Goal: Task Accomplishment & Management: Use online tool/utility

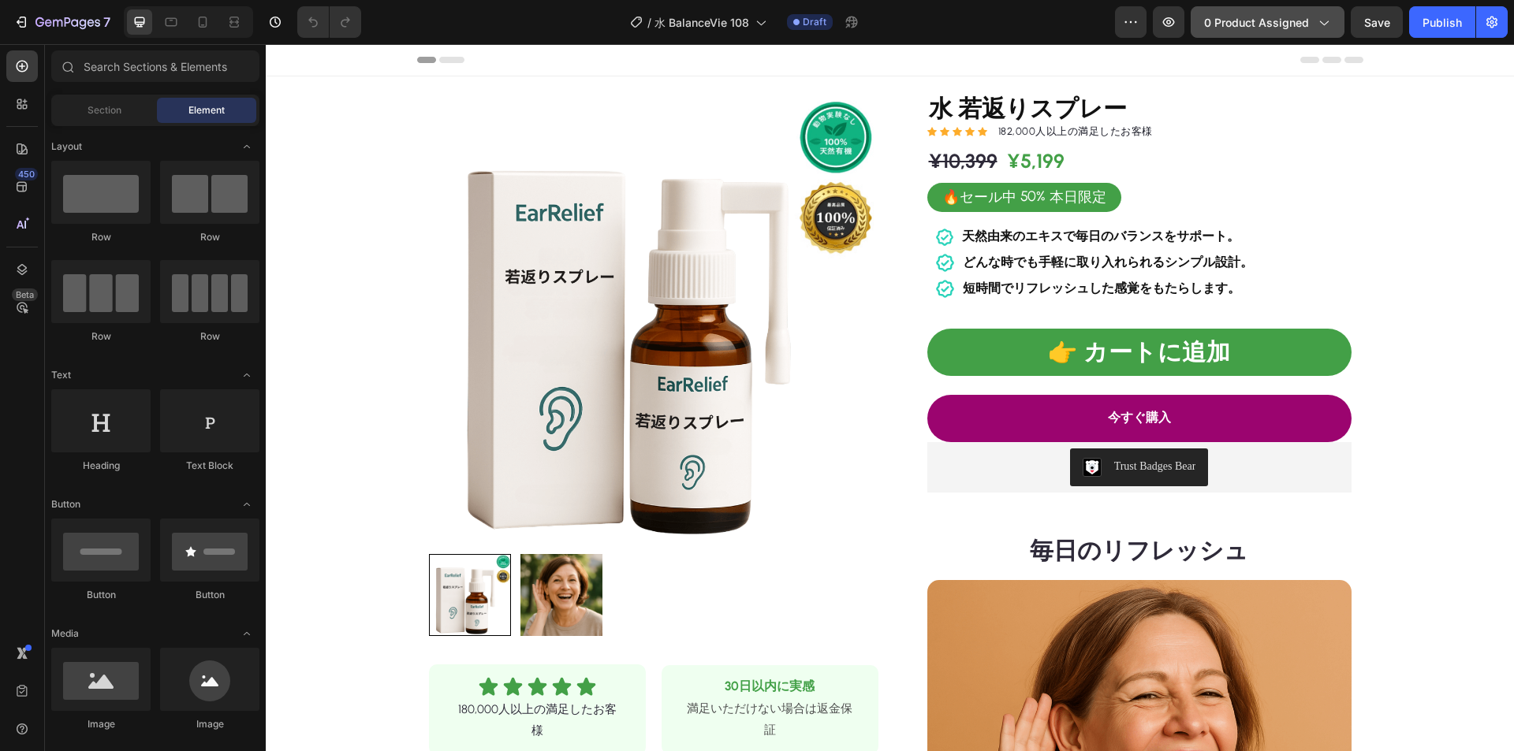
click at [1277, 23] on span "0 product assigned" at bounding box center [1256, 22] width 105 height 17
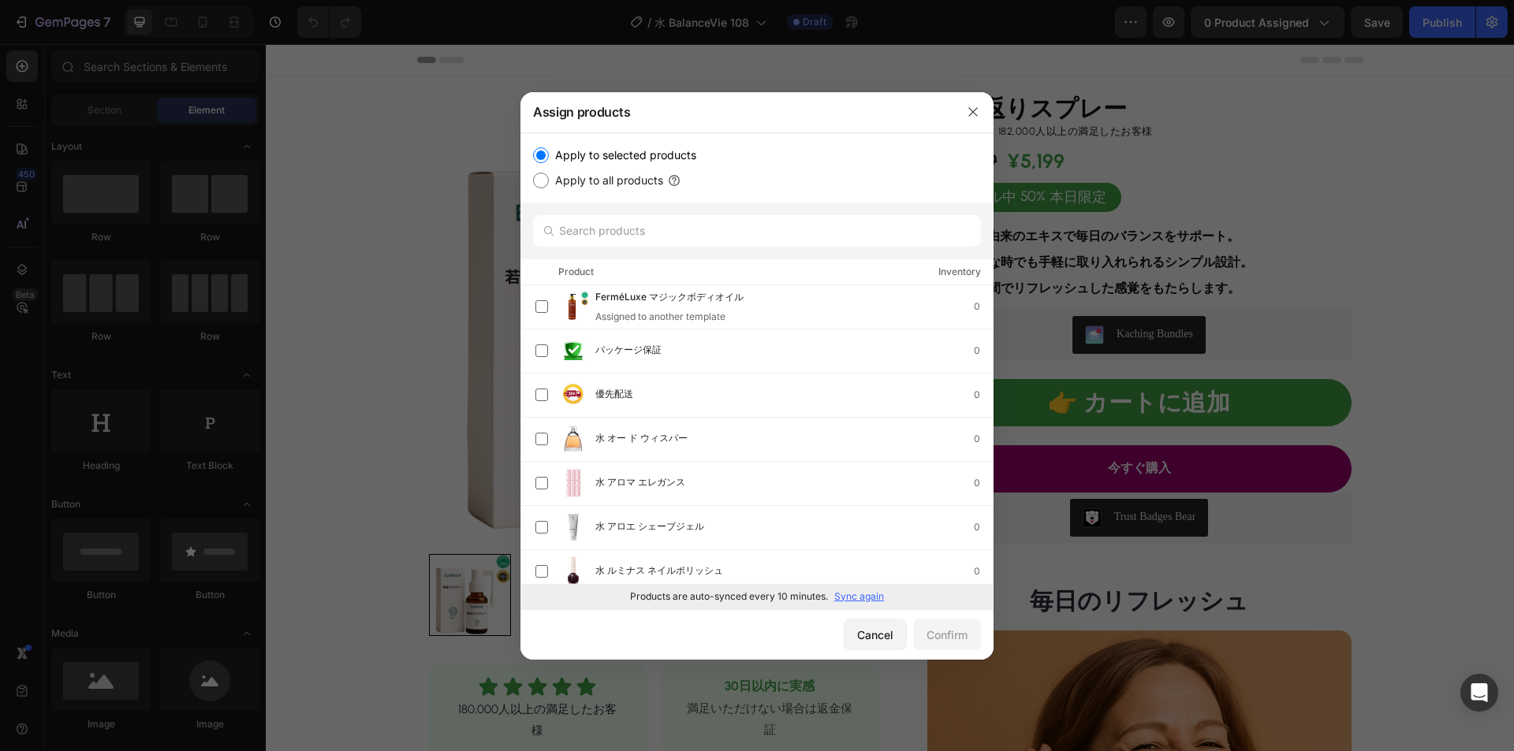
click at [850, 599] on p "Sync again" at bounding box center [859, 597] width 50 height 14
click at [627, 232] on input "text" at bounding box center [757, 231] width 448 height 32
paste input "水 バイタリティオイル"
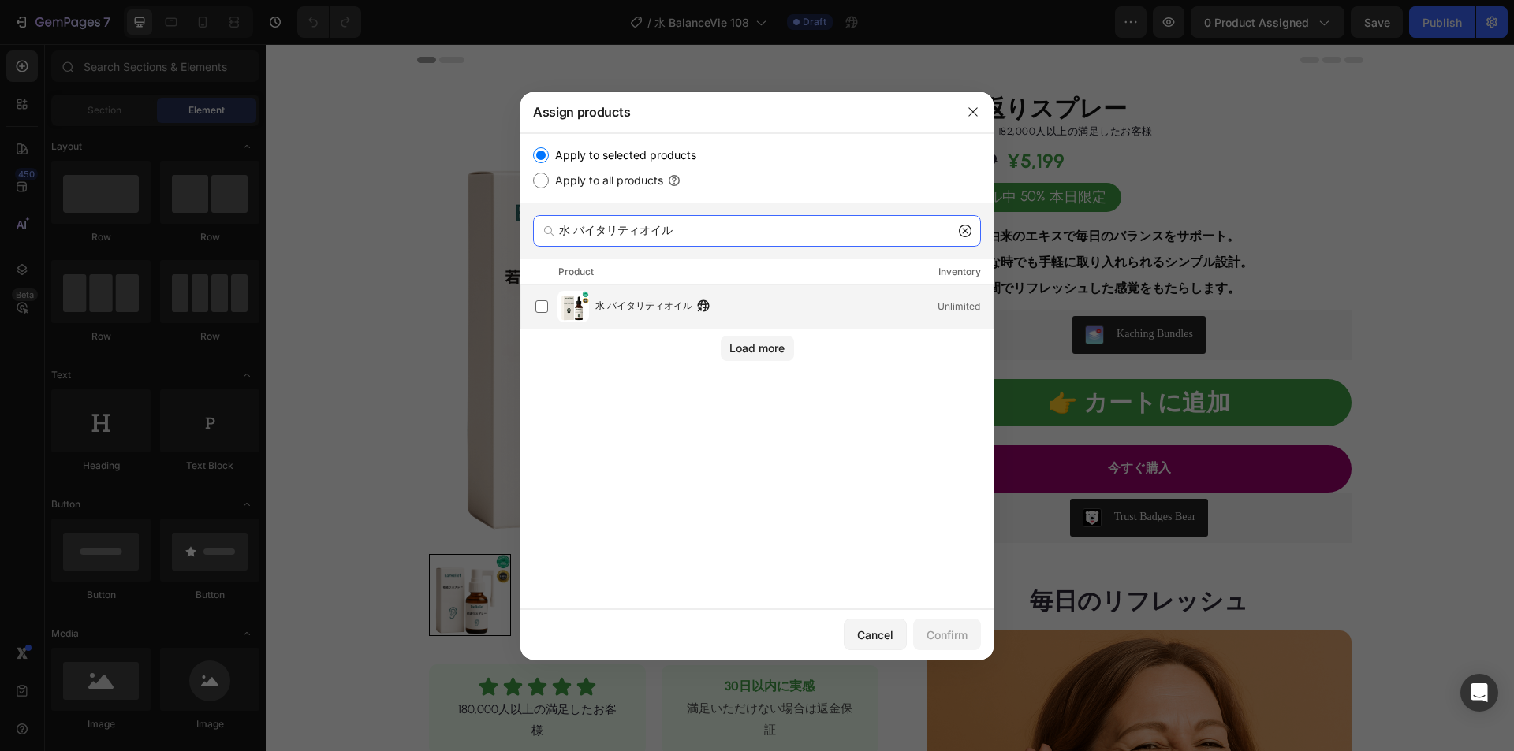
type input "水 バイタリティオイル"
click at [664, 304] on span "水 バイタリティオイル" at bounding box center [643, 306] width 97 height 17
click at [933, 636] on div "Confirm" at bounding box center [947, 635] width 41 height 17
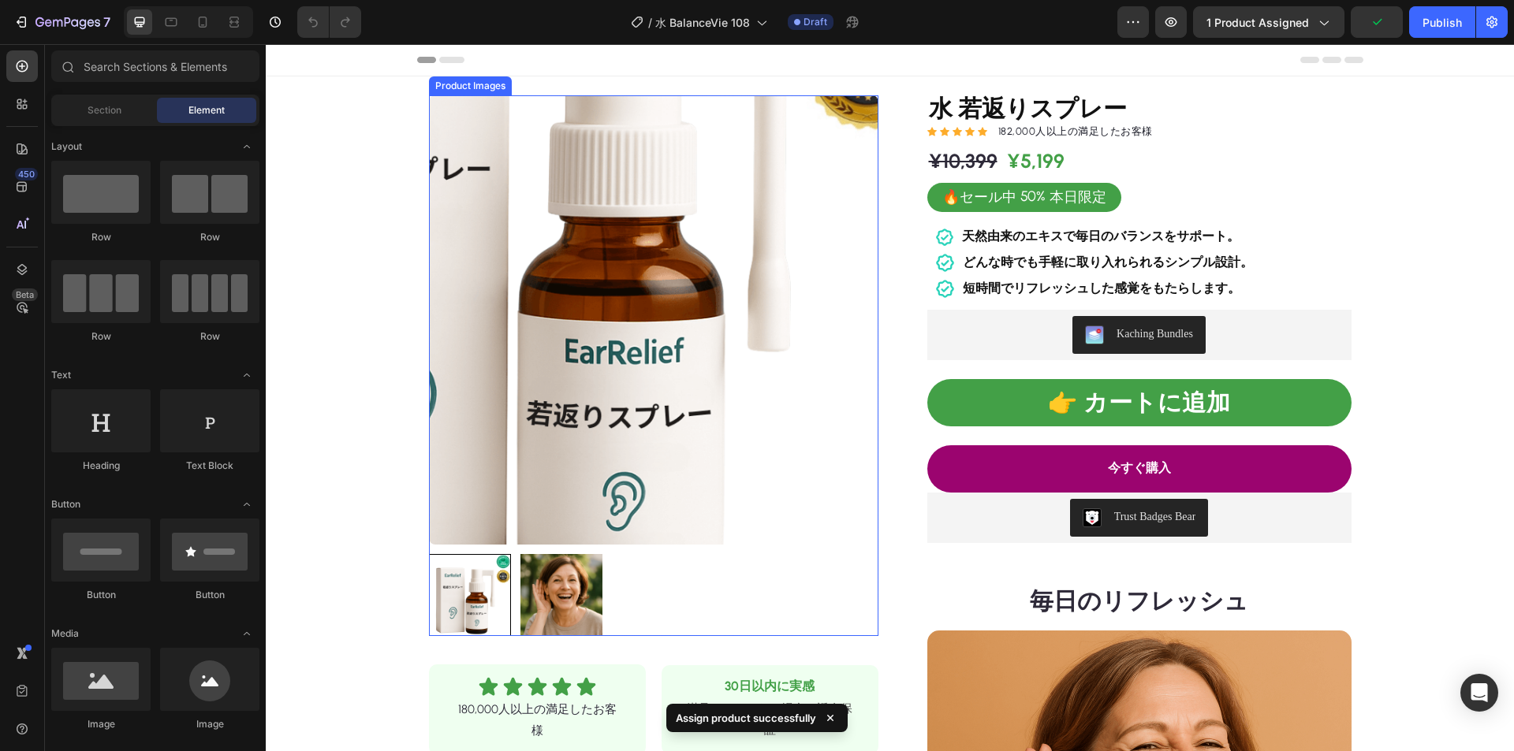
click at [640, 406] on img at bounding box center [653, 319] width 449 height 449
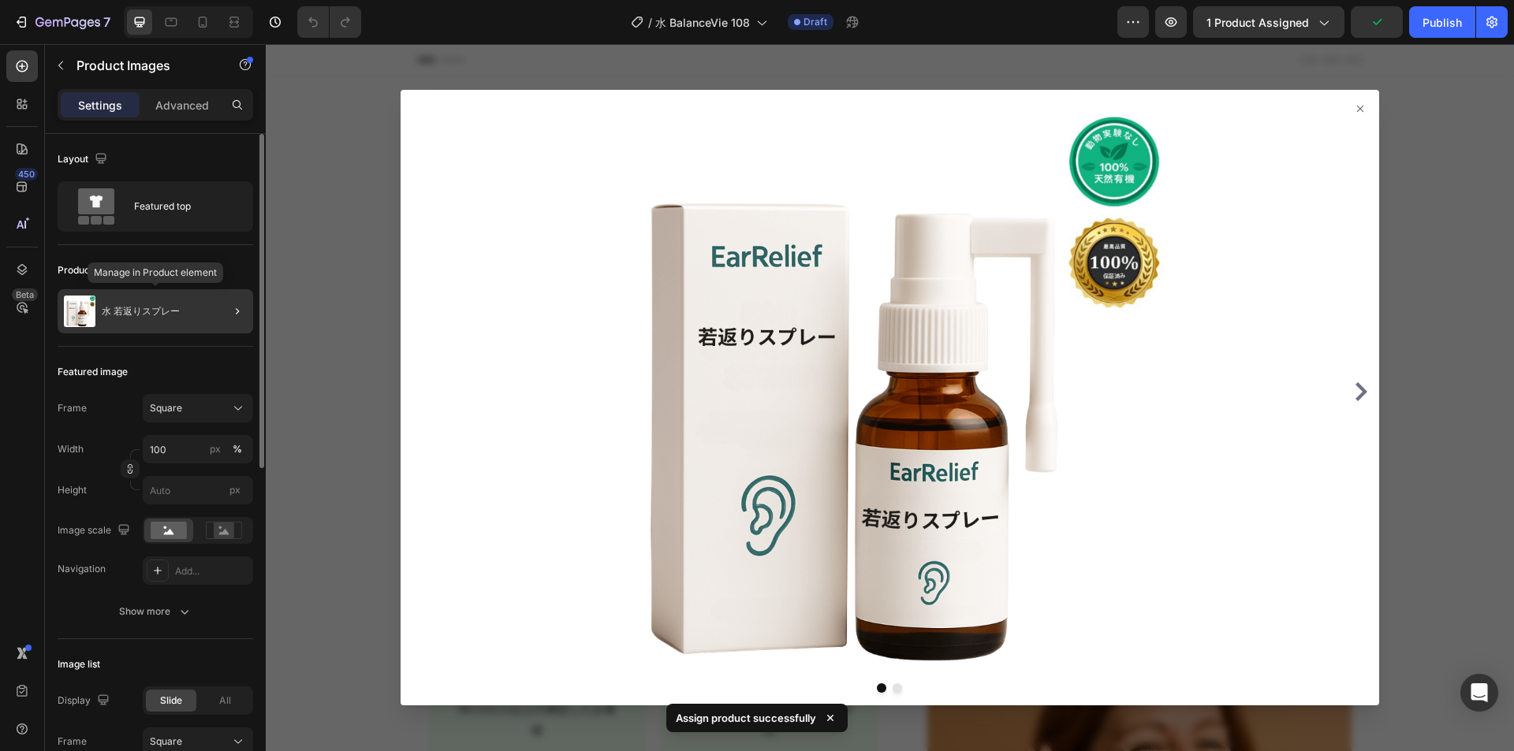
click at [139, 319] on div "水 若返りスプレー" at bounding box center [156, 311] width 196 height 44
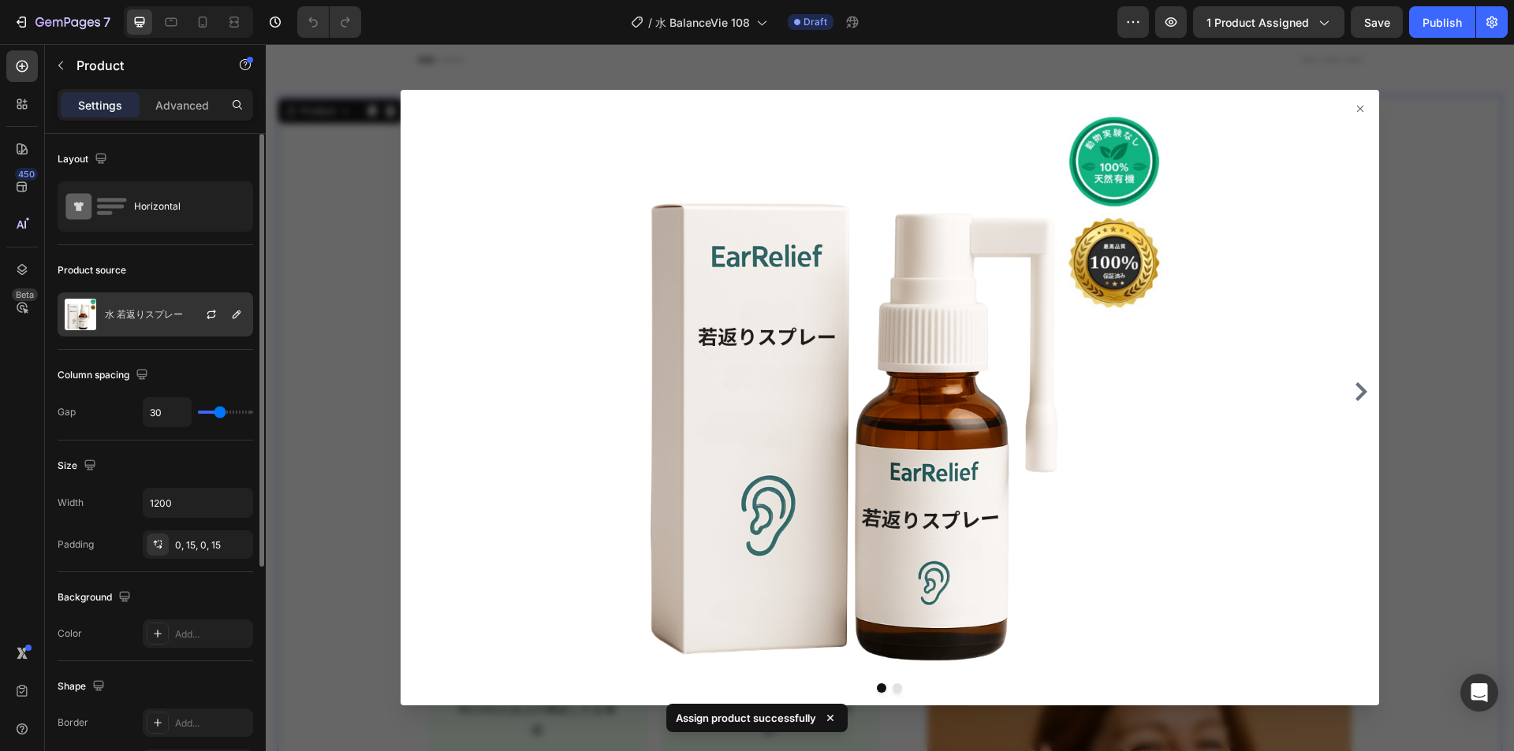
click at [154, 319] on p "水 若返りスプレー" at bounding box center [144, 314] width 78 height 11
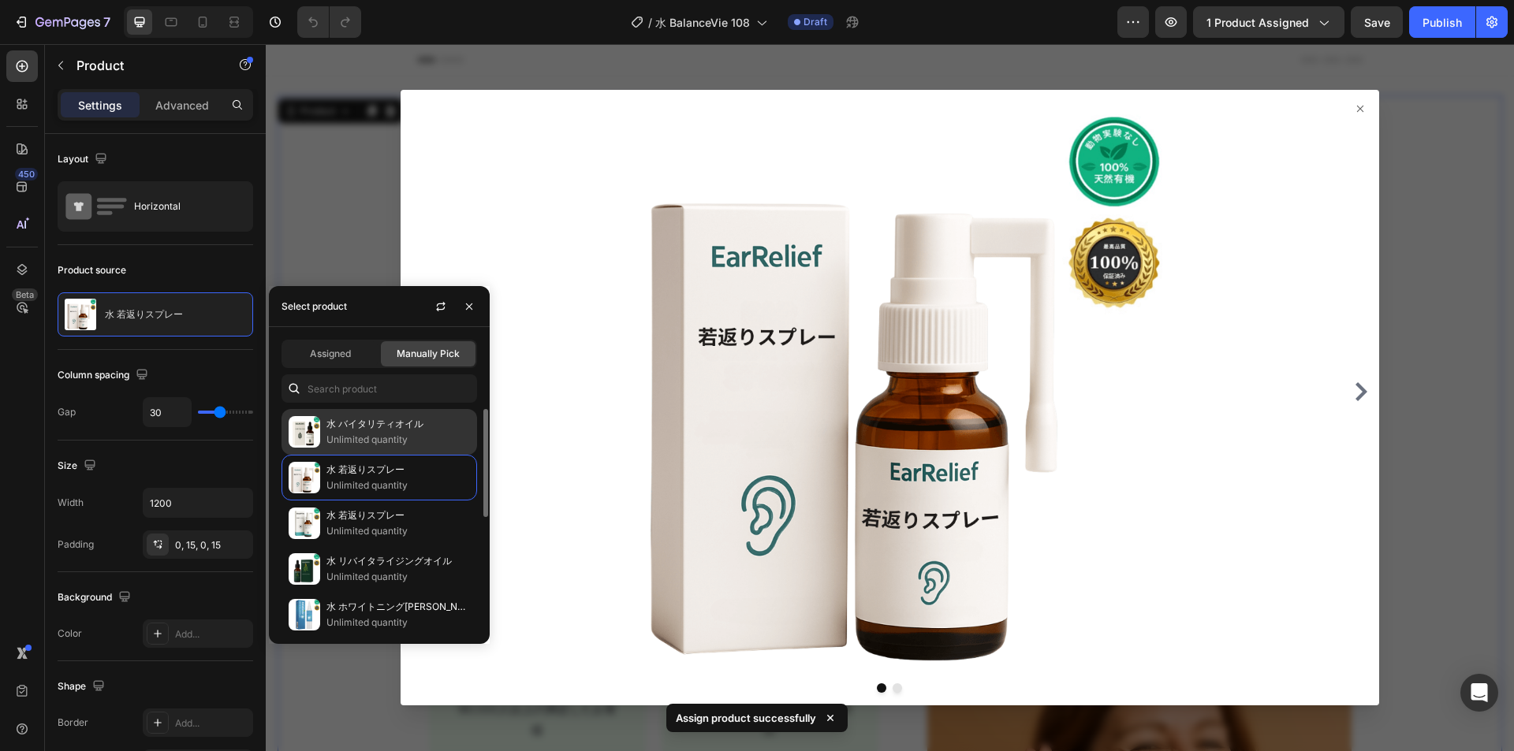
click at [372, 431] on p "水 バイタリティオイル" at bounding box center [398, 424] width 144 height 16
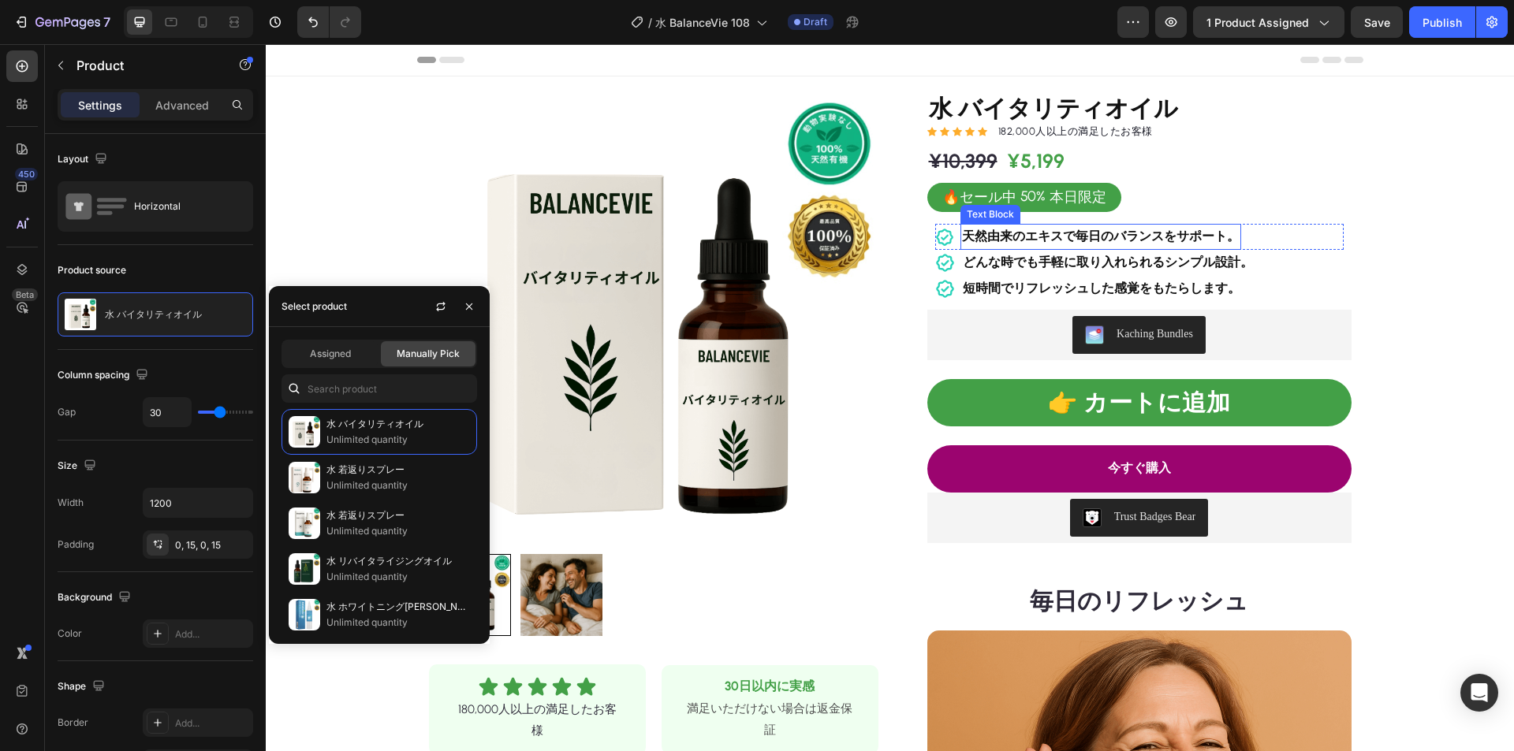
click at [1061, 238] on strong "天然由来のエキスで毎日のバランスをサポート。" at bounding box center [1101, 236] width 278 height 15
click at [1063, 237] on strong "天然由来のエキスで毎日のバランスをサポート。" at bounding box center [1101, 236] width 278 height 15
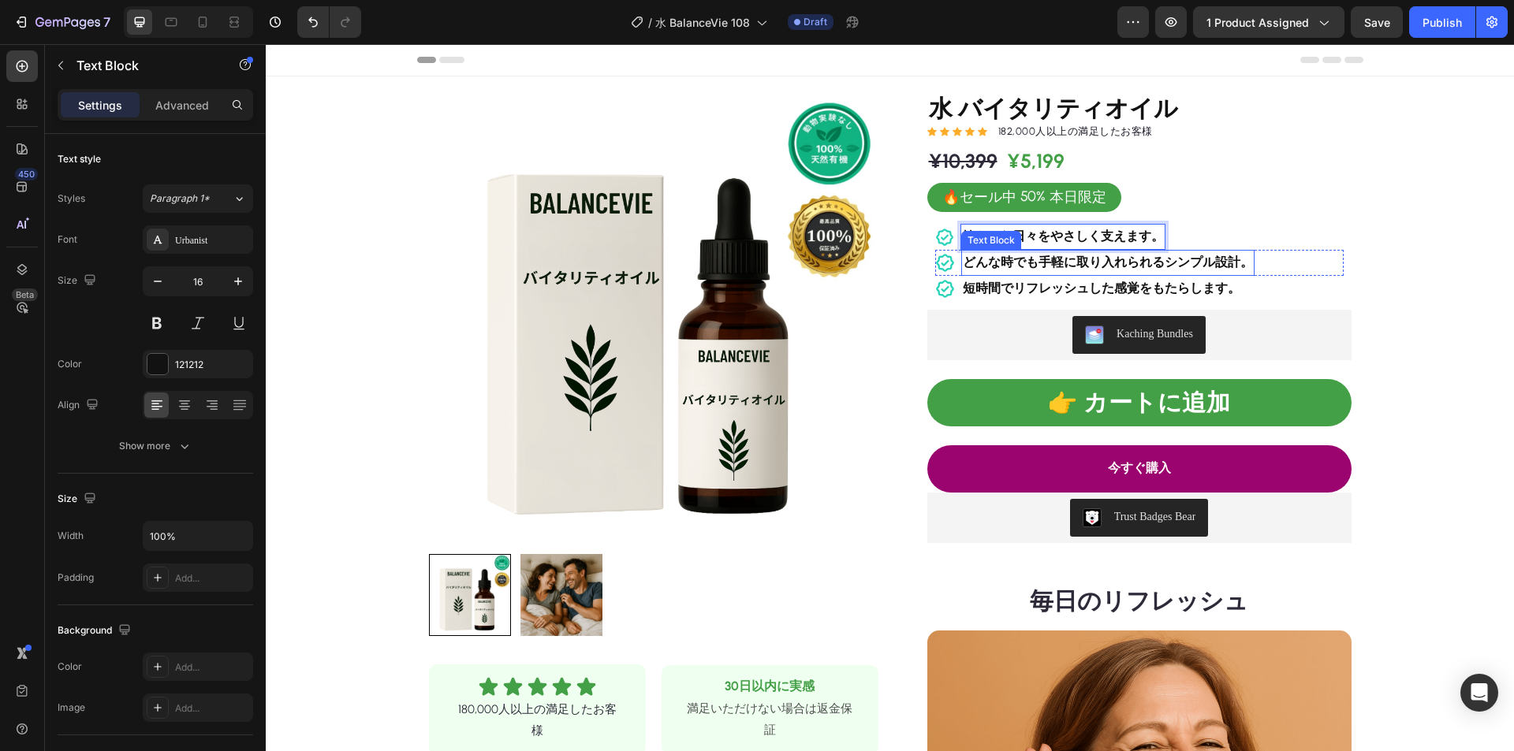
click at [1069, 277] on div "短時間でリフレッシュした感覚をもたらします。" at bounding box center [1101, 289] width 281 height 26
click at [1079, 263] on icon at bounding box center [1085, 261] width 13 height 13
click at [1075, 263] on strong "どんな時でも手軽に取り入れられるシンプル設計。" at bounding box center [1108, 262] width 290 height 15
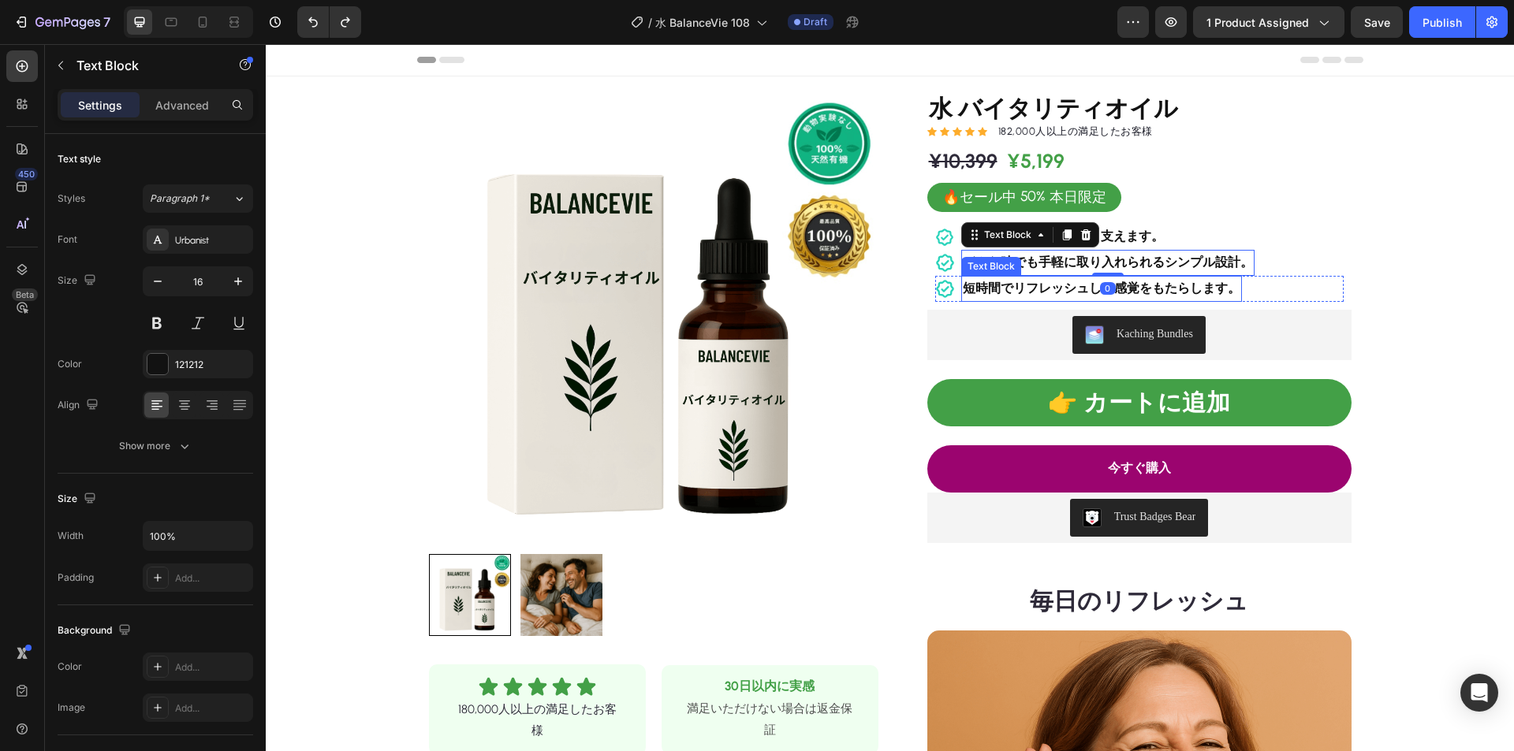
click at [1165, 266] on strong "どんな時でも手軽に取り入れられるシンプル設計。" at bounding box center [1108, 262] width 290 height 15
click at [1165, 265] on strong "どんな時でも手軽に取り入れられるシンプル設計。" at bounding box center [1108, 262] width 290 height 15
click at [1116, 288] on strong "短時間でリフレッシュした感覚をもたらします。" at bounding box center [1102, 288] width 278 height 15
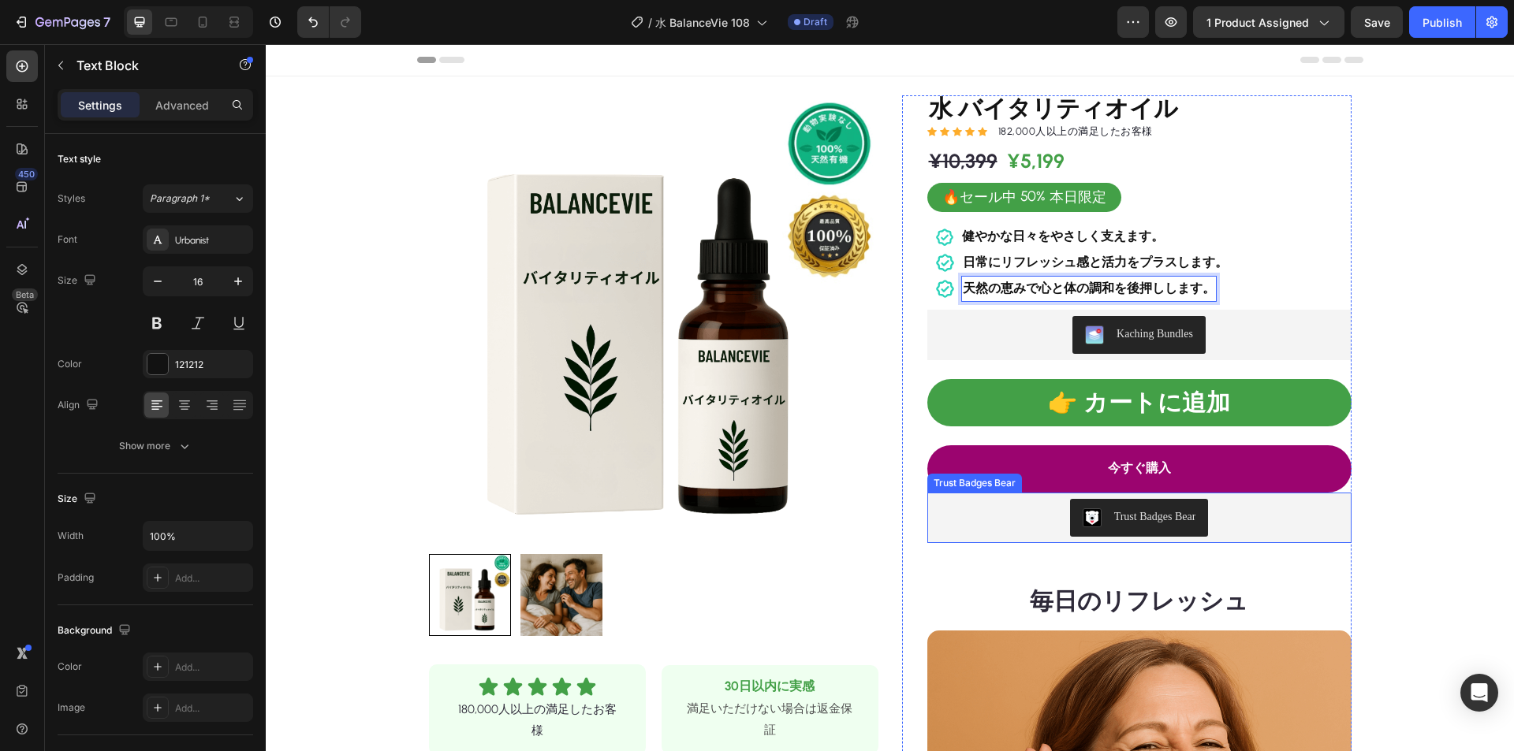
scroll to position [473, 0]
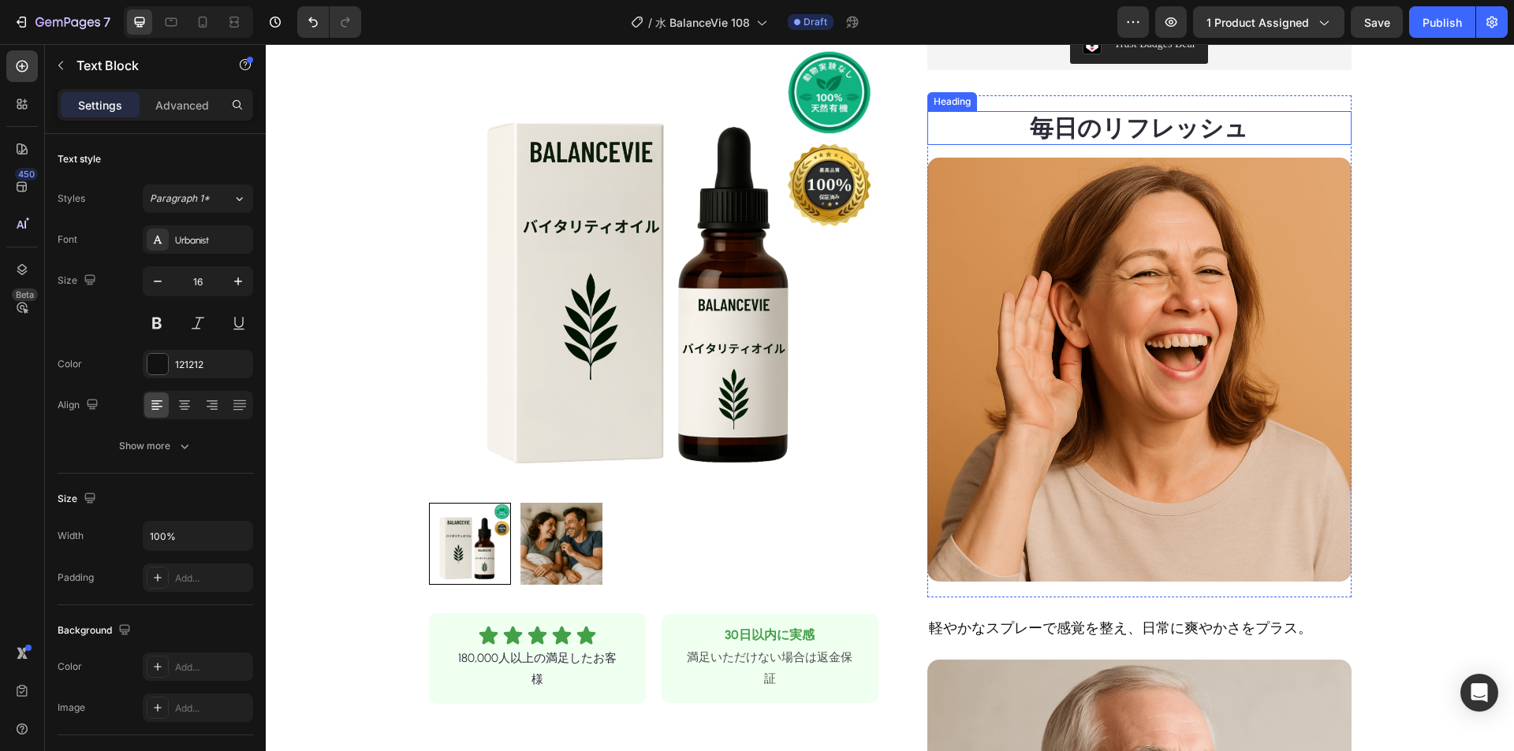
click at [1132, 135] on strong "毎日のリフレッシュ" at bounding box center [1139, 128] width 218 height 29
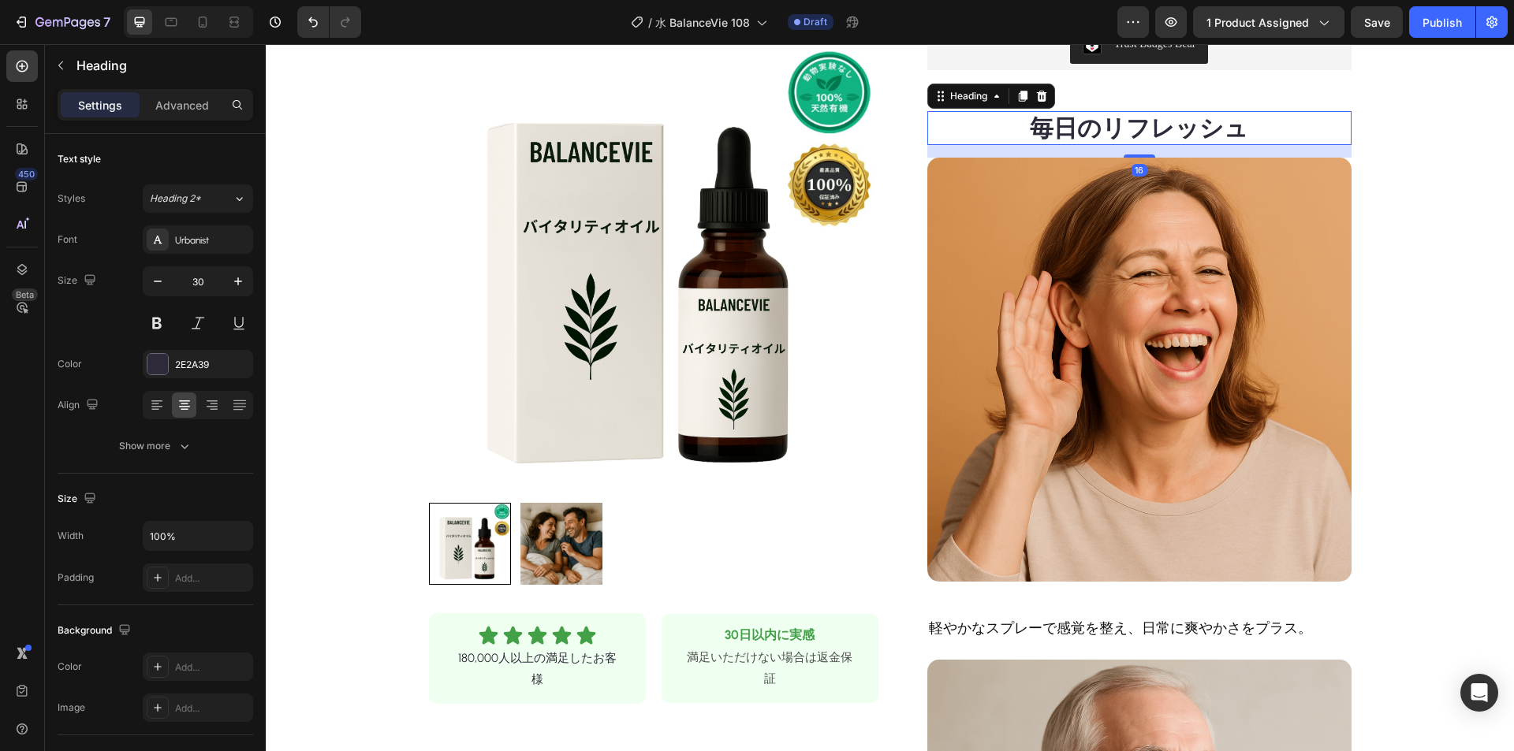
click at [1132, 129] on strong "毎日のリフレッシュ" at bounding box center [1139, 128] width 218 height 29
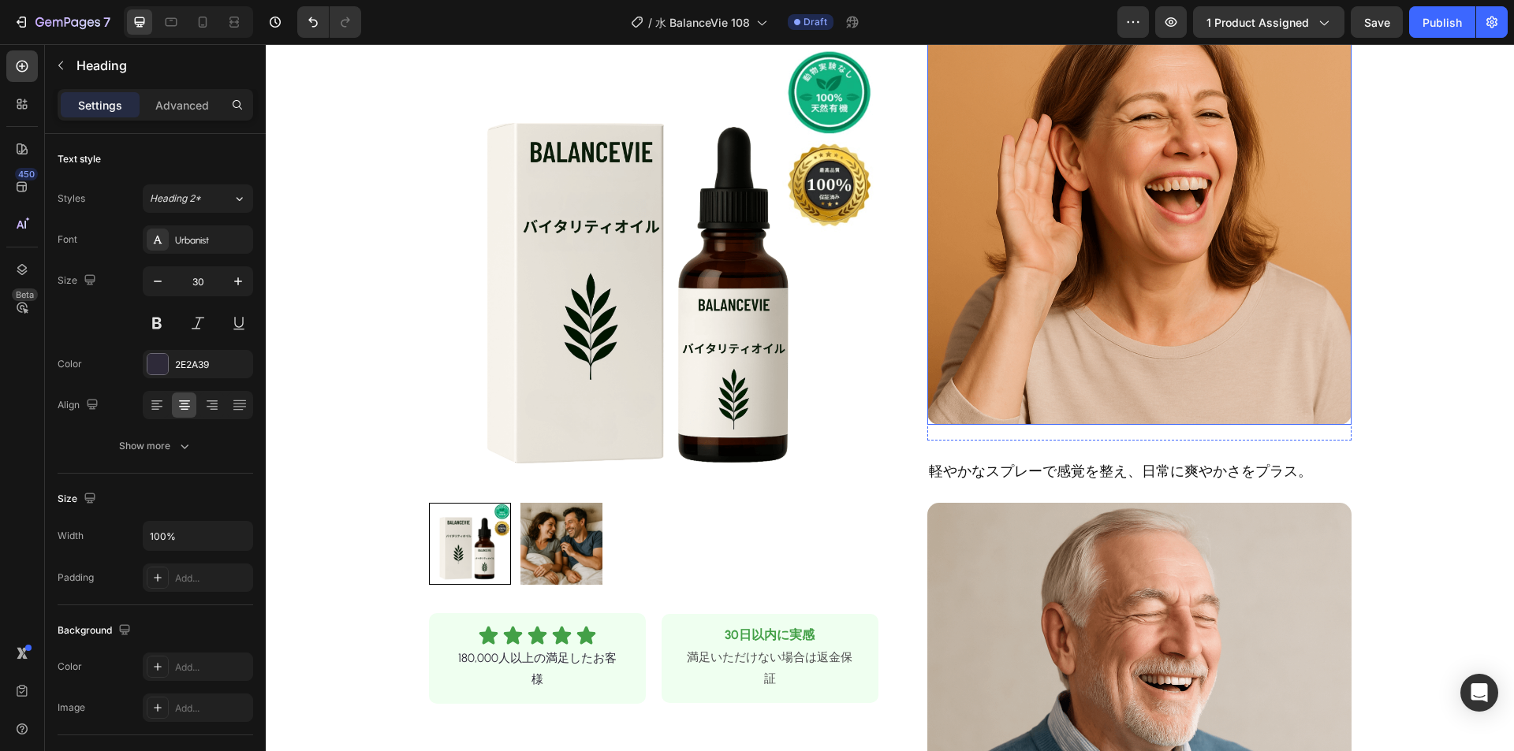
scroll to position [631, 0]
click at [1094, 465] on p "軽やかなスプレーで感覚を整え、日常に爽やかさをプラス。" at bounding box center [1139, 470] width 421 height 21
click at [1065, 468] on p "軽やかなスプレーで感覚を整え、日常に爽やかさをプラス。" at bounding box center [1139, 470] width 421 height 21
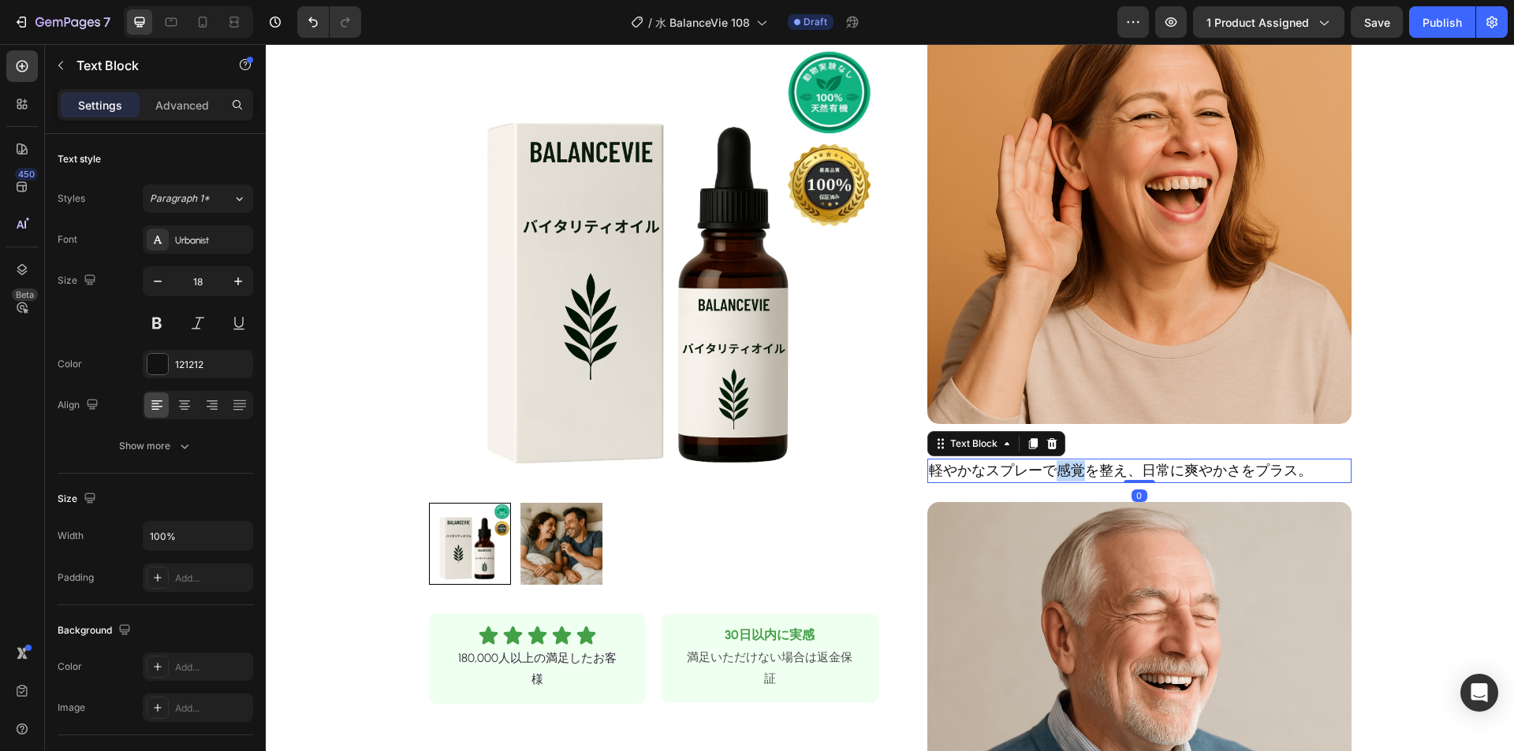
click at [1065, 468] on p "軽やかなスプレーで感覚を整え、日常に爽やかさをプラス。" at bounding box center [1139, 470] width 421 height 21
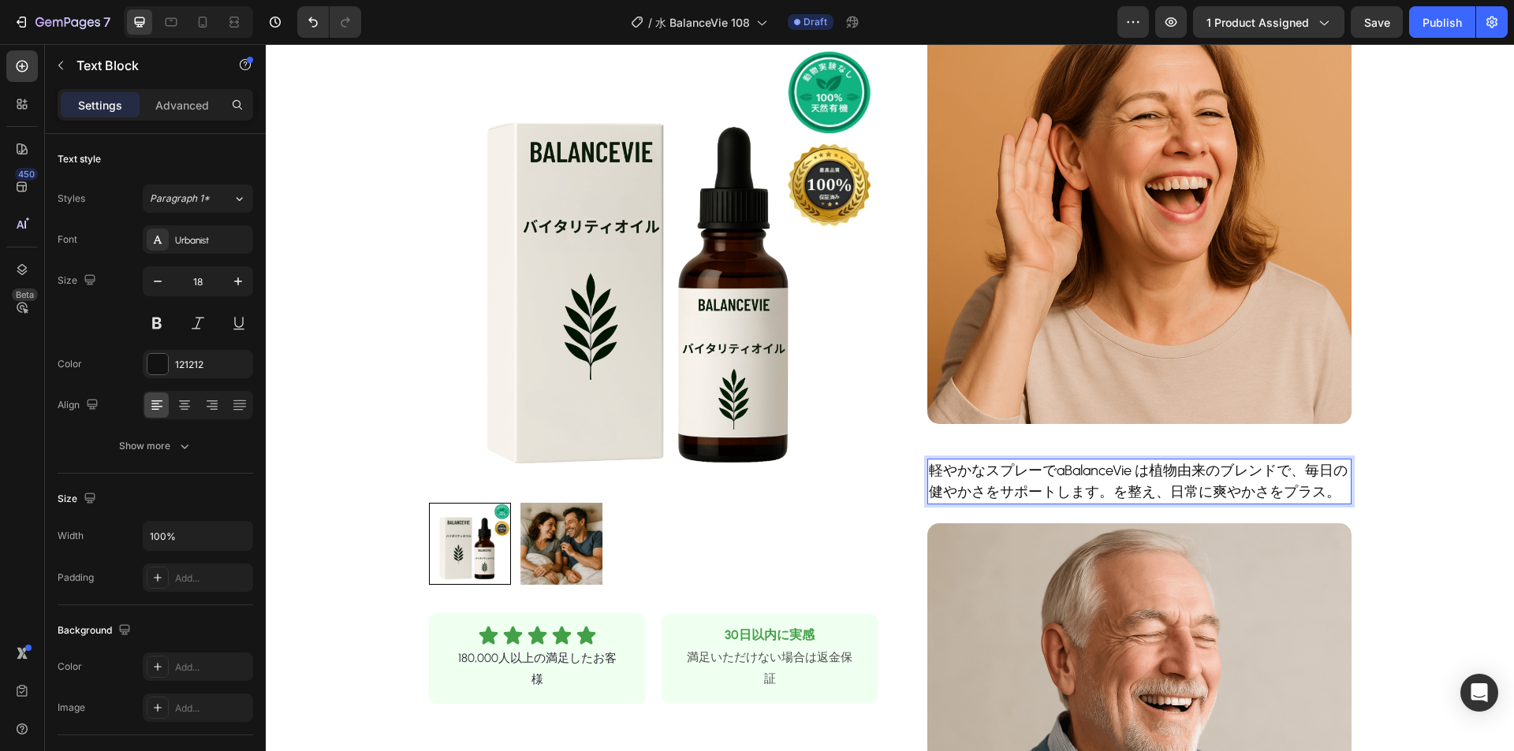
click at [1106, 470] on p "軽やかなスプレーでaBalanceVie は植物由来のブレンドで、毎日の健やかさをサポートします。を整え、日常に爽やかさをプラス。" at bounding box center [1139, 481] width 421 height 43
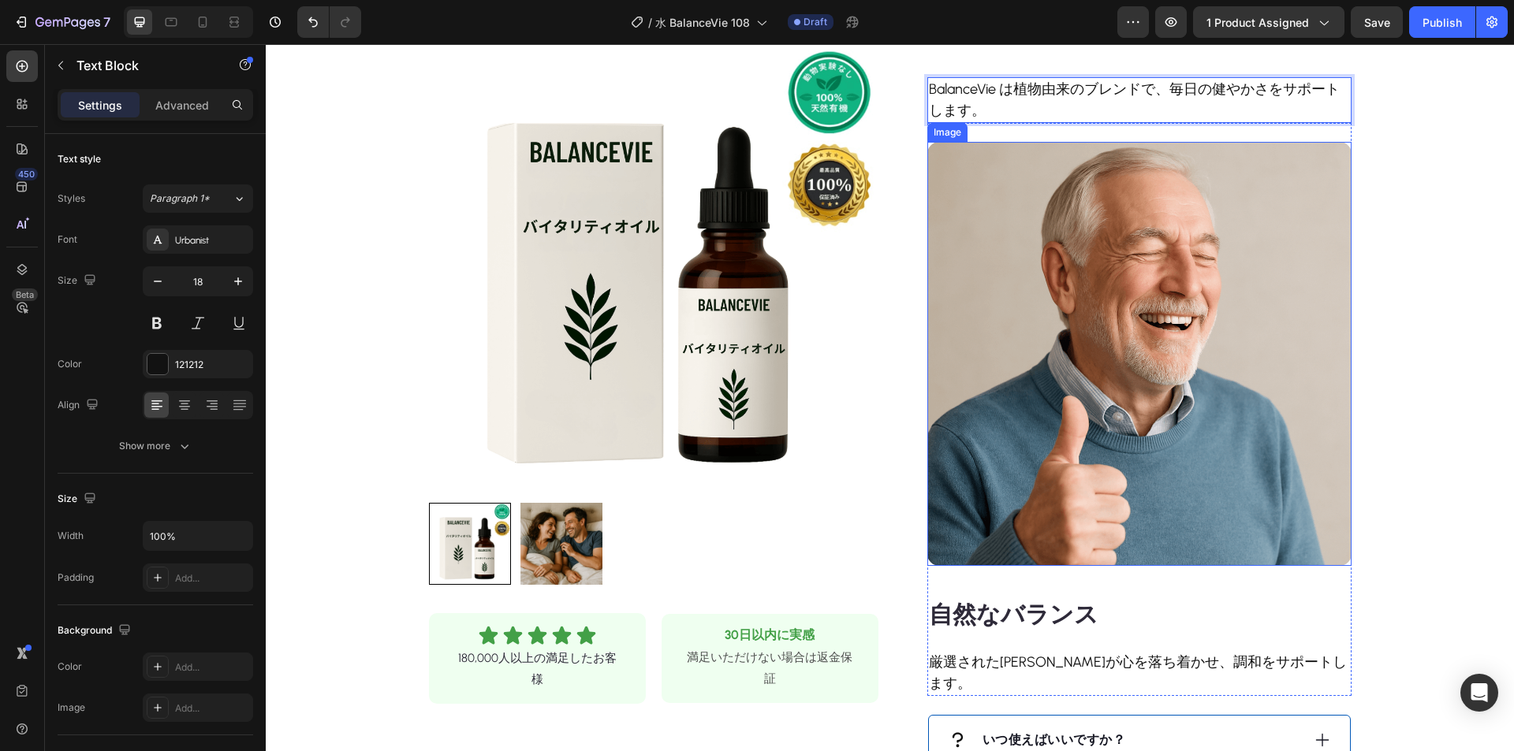
scroll to position [1262, 0]
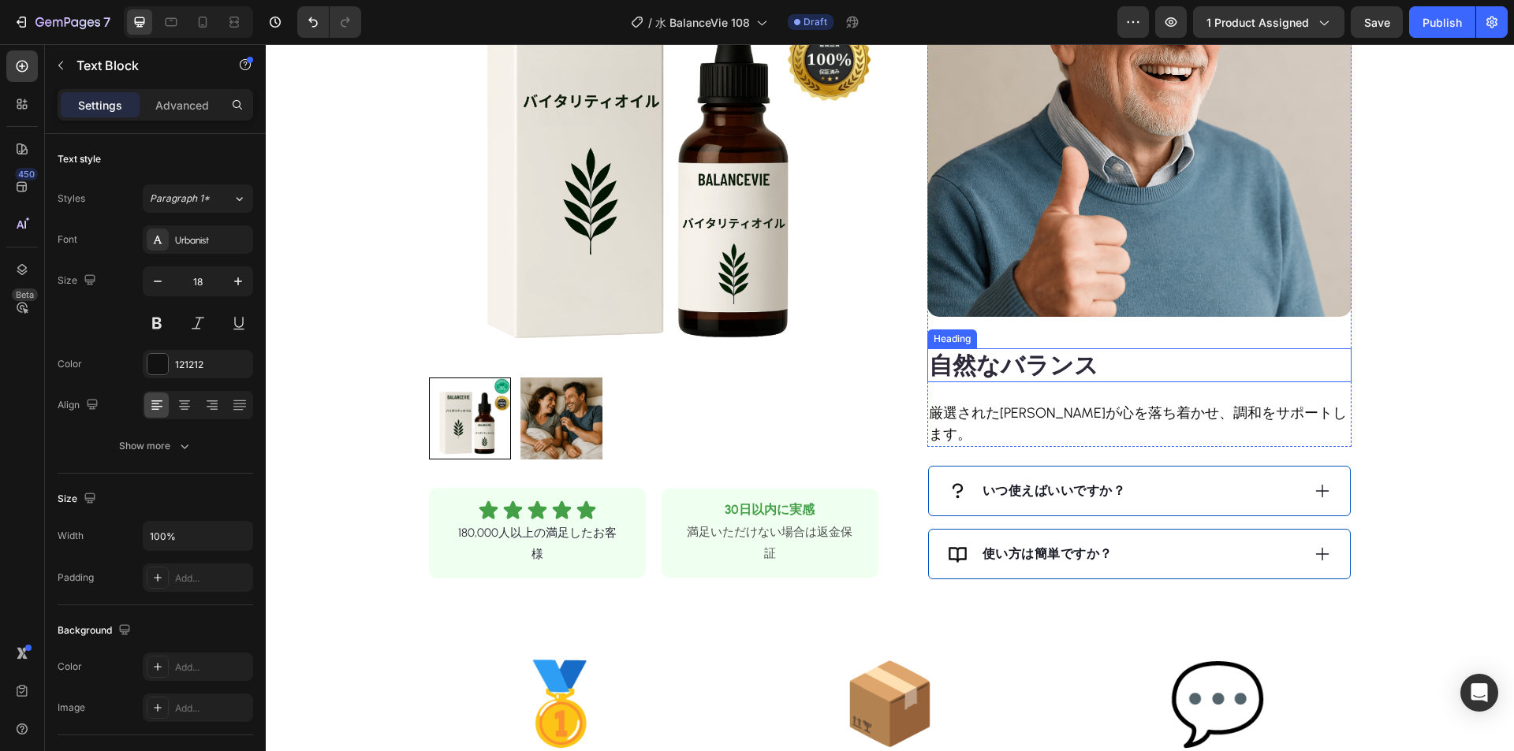
click at [1034, 360] on strong "自然なバランス" at bounding box center [1014, 365] width 170 height 29
click at [1038, 412] on p "厳選された[PERSON_NAME]が心を落ち着かせ、調和をサポートします。" at bounding box center [1139, 424] width 421 height 43
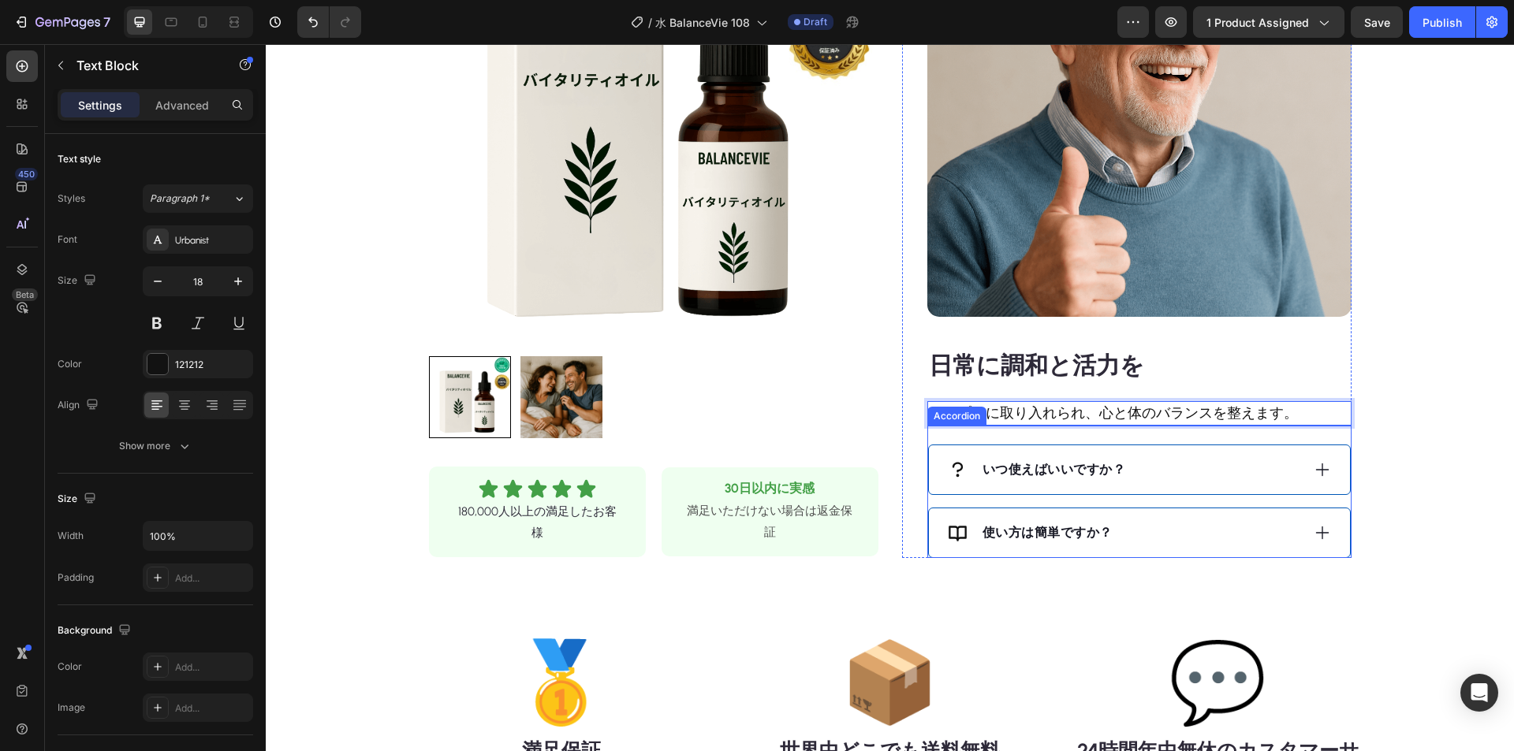
click at [1183, 527] on div "使い方は簡単ですか？" at bounding box center [1124, 533] width 353 height 24
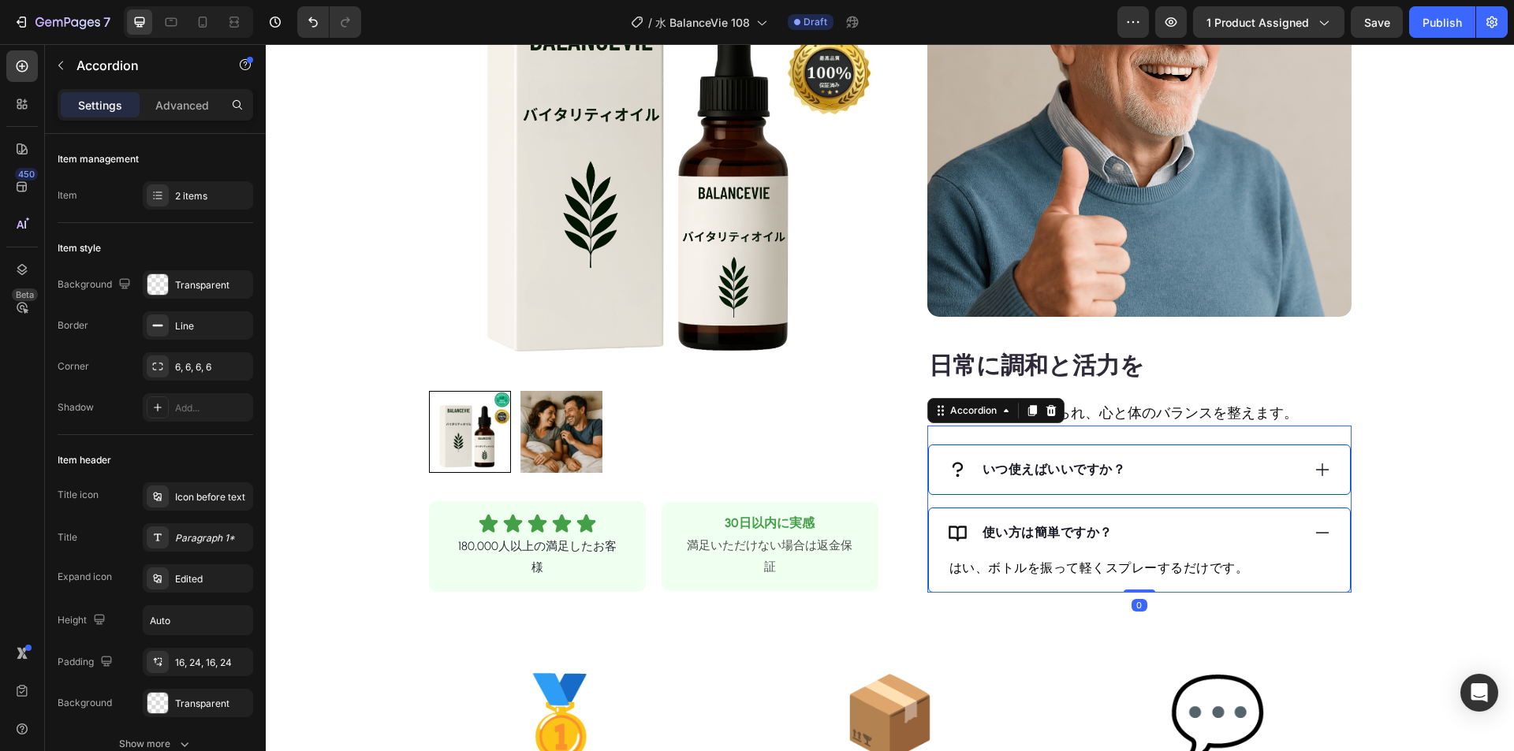
click at [1184, 521] on div "使い方は簡単ですか？" at bounding box center [1124, 533] width 353 height 24
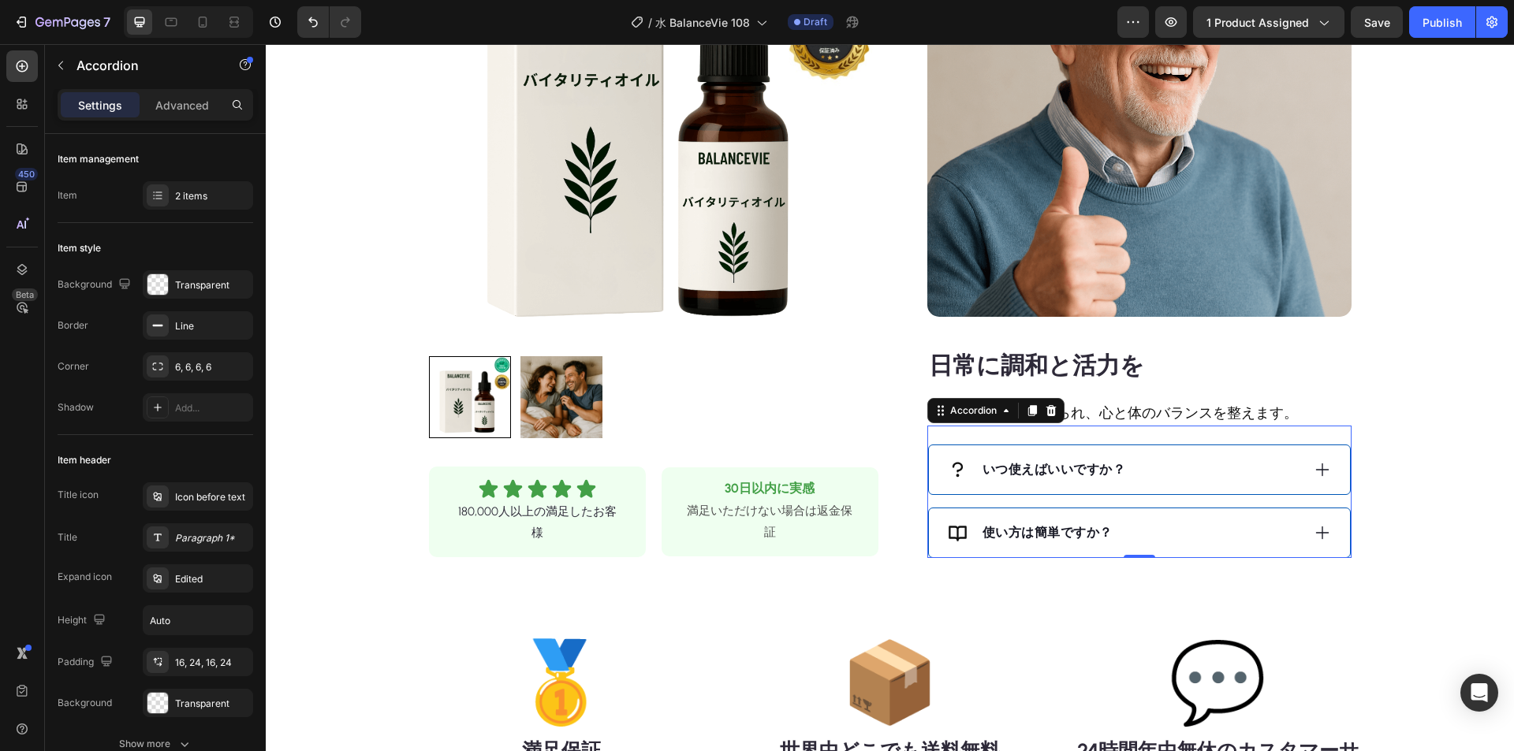
click at [1199, 470] on div "いつ使えばいいですか？" at bounding box center [1124, 470] width 353 height 24
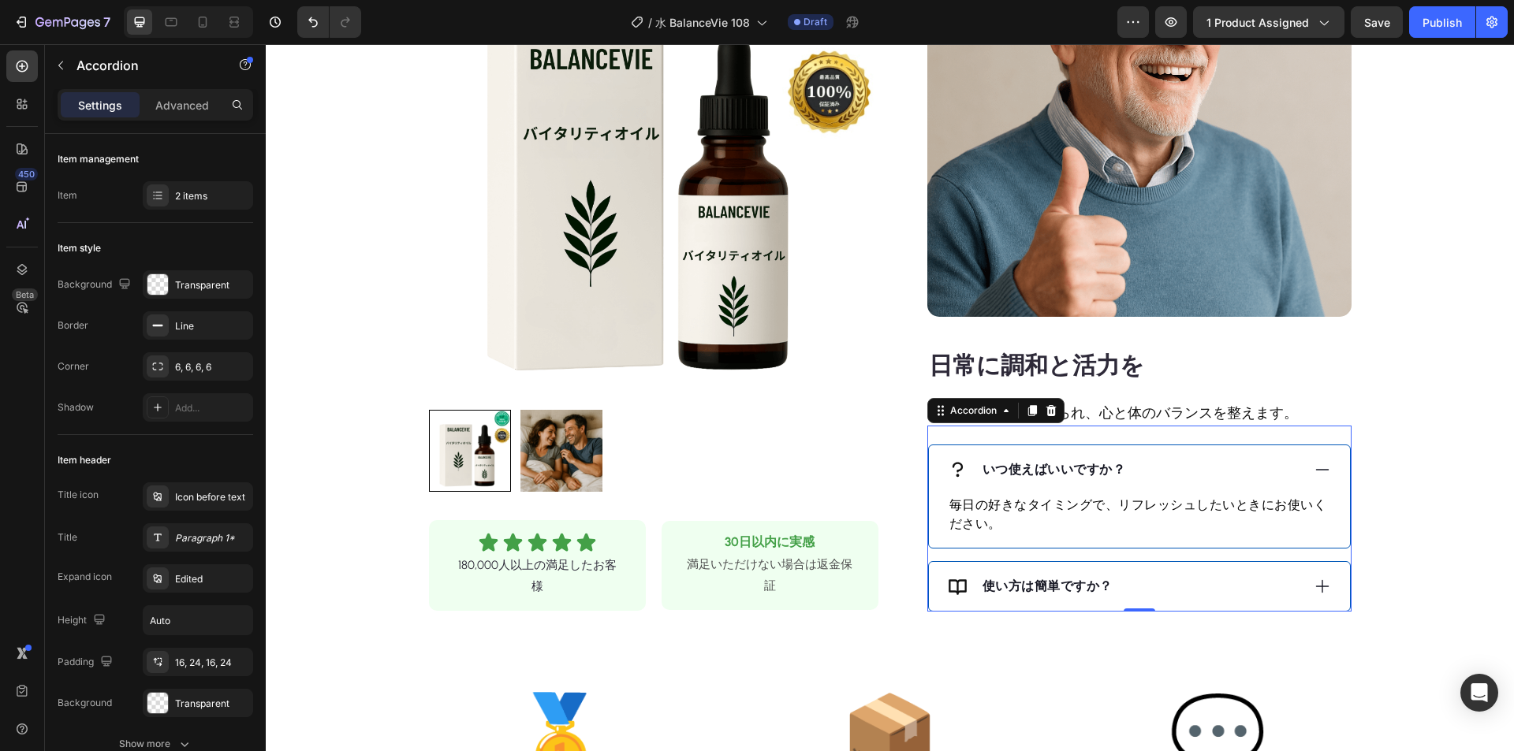
click at [1094, 475] on strong "いつ使えばいいですか？" at bounding box center [1054, 469] width 144 height 15
click at [1093, 473] on strong "いつ使えばいいですか？" at bounding box center [1054, 469] width 144 height 15
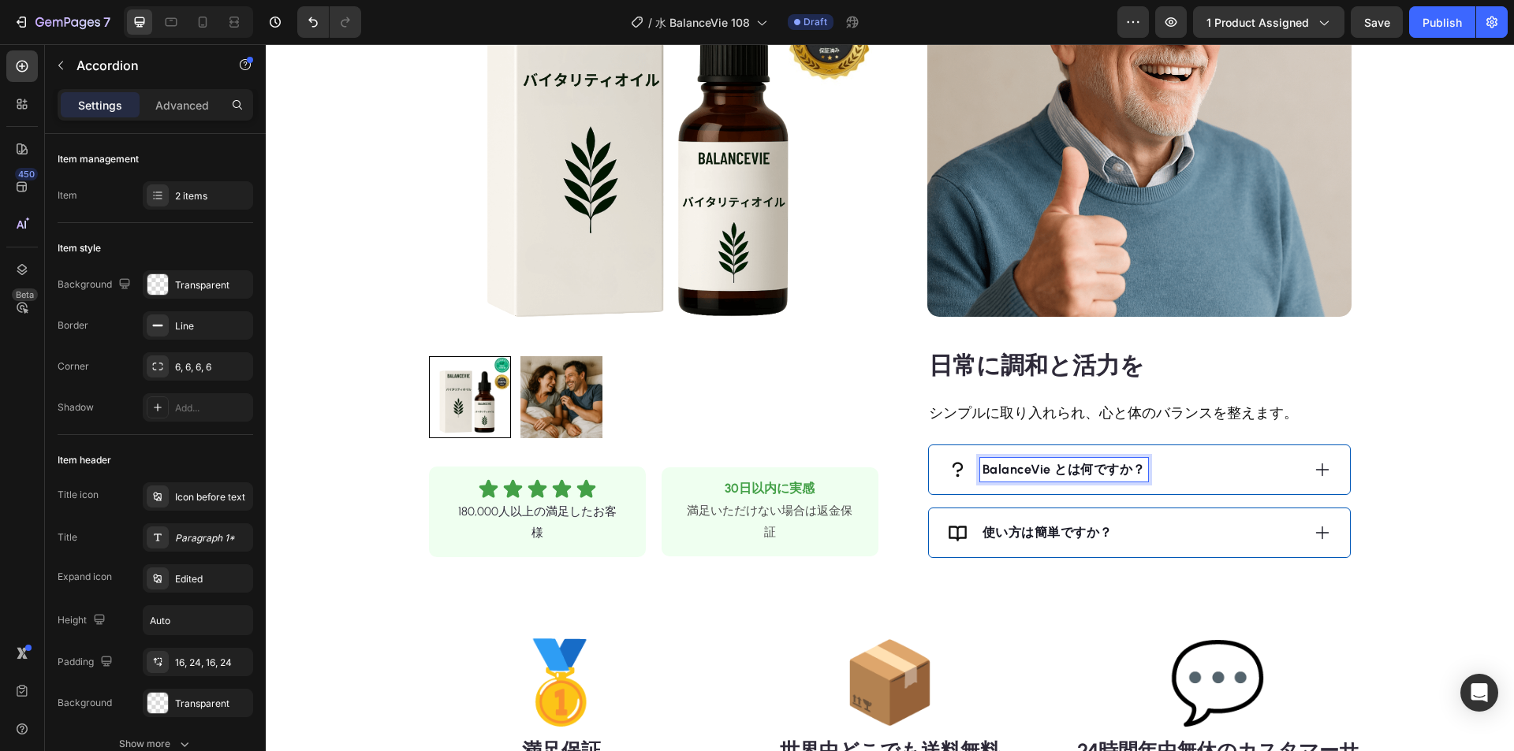
click at [1233, 472] on div "BalanceVie とは何ですか？" at bounding box center [1124, 470] width 353 height 24
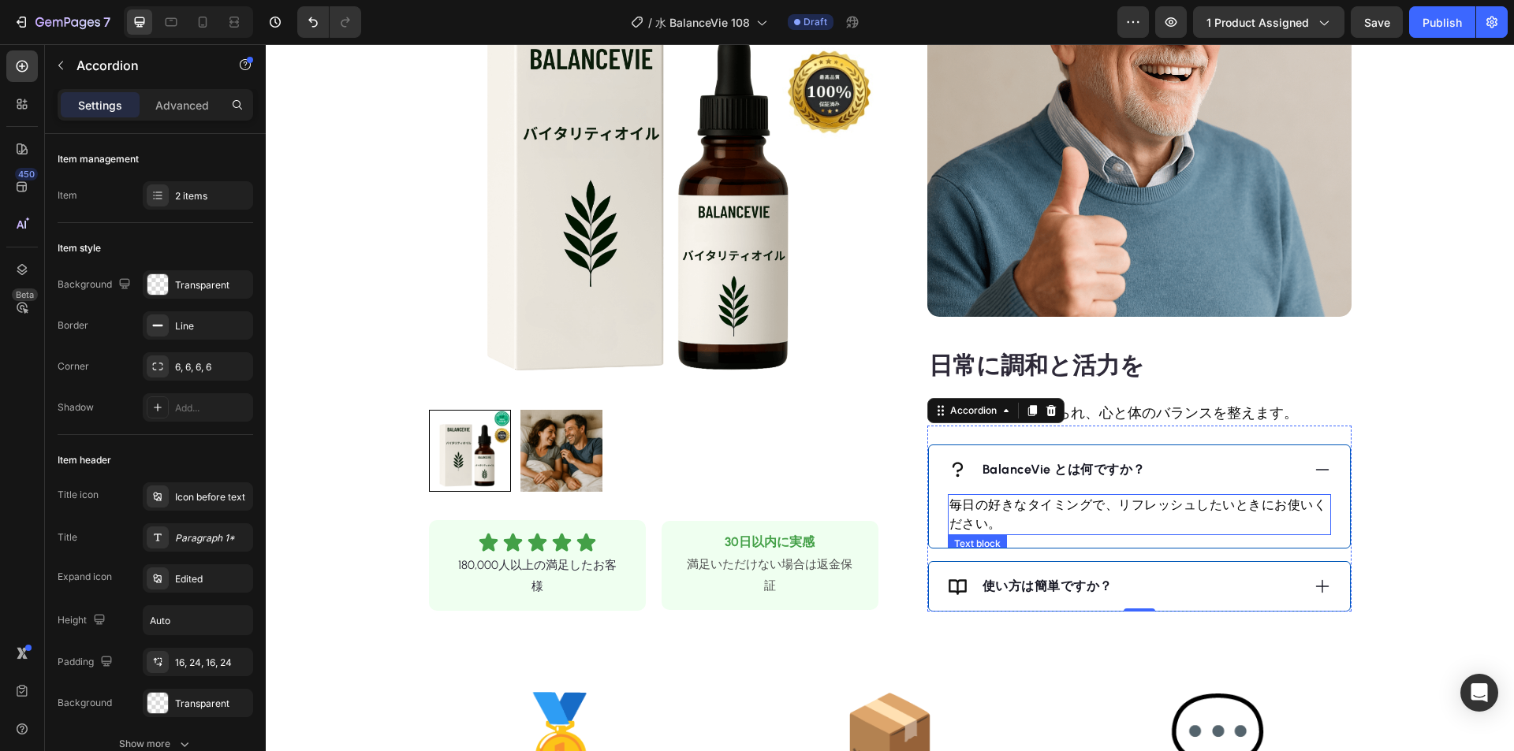
click at [1043, 506] on p "毎日の好きなタイミングで、リフレッシュしたいときにお使いください。" at bounding box center [1139, 515] width 380 height 38
click at [1042, 504] on p "毎日の好きなタイミングで、リフレッシュしたいときにお使いください。" at bounding box center [1139, 515] width 380 height 38
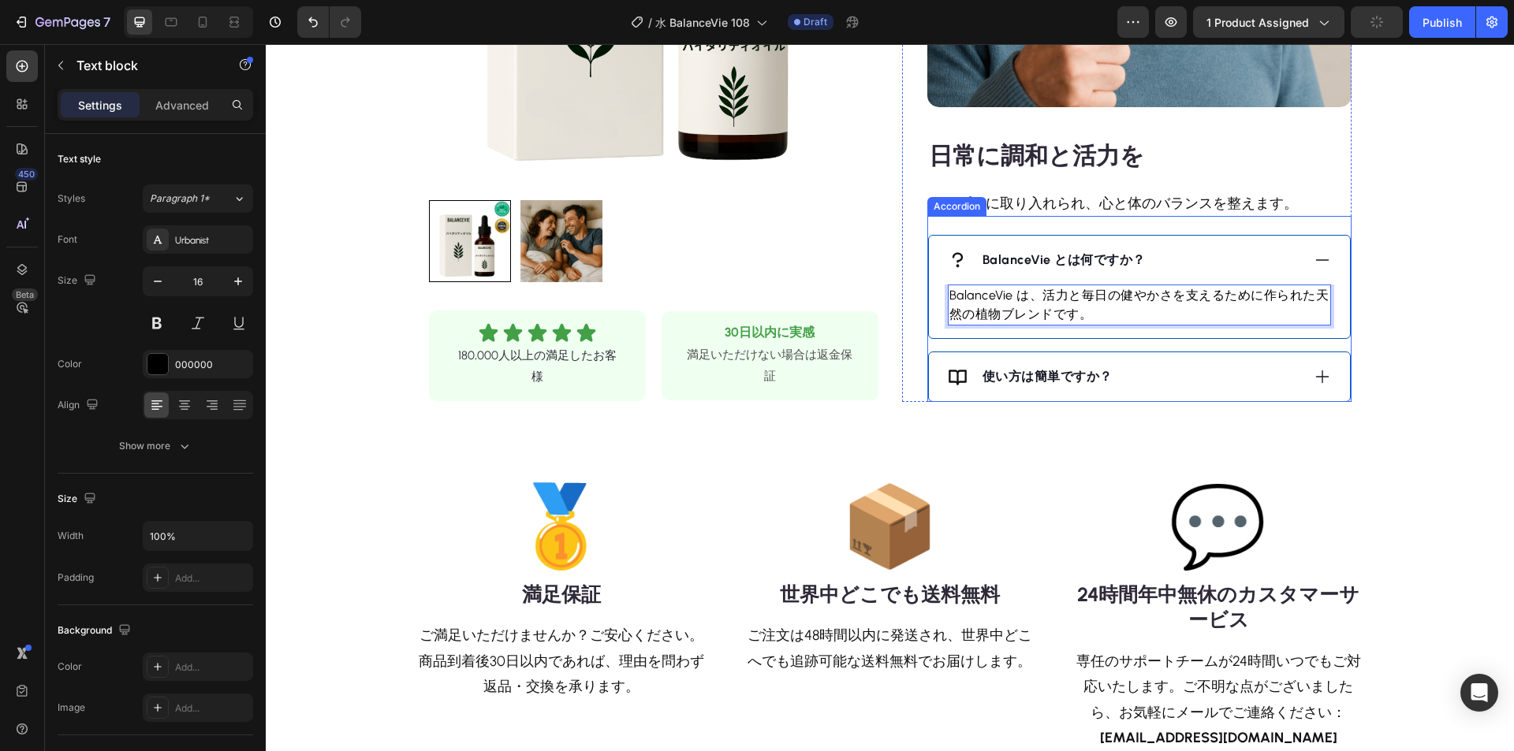
scroll to position [1498, 0]
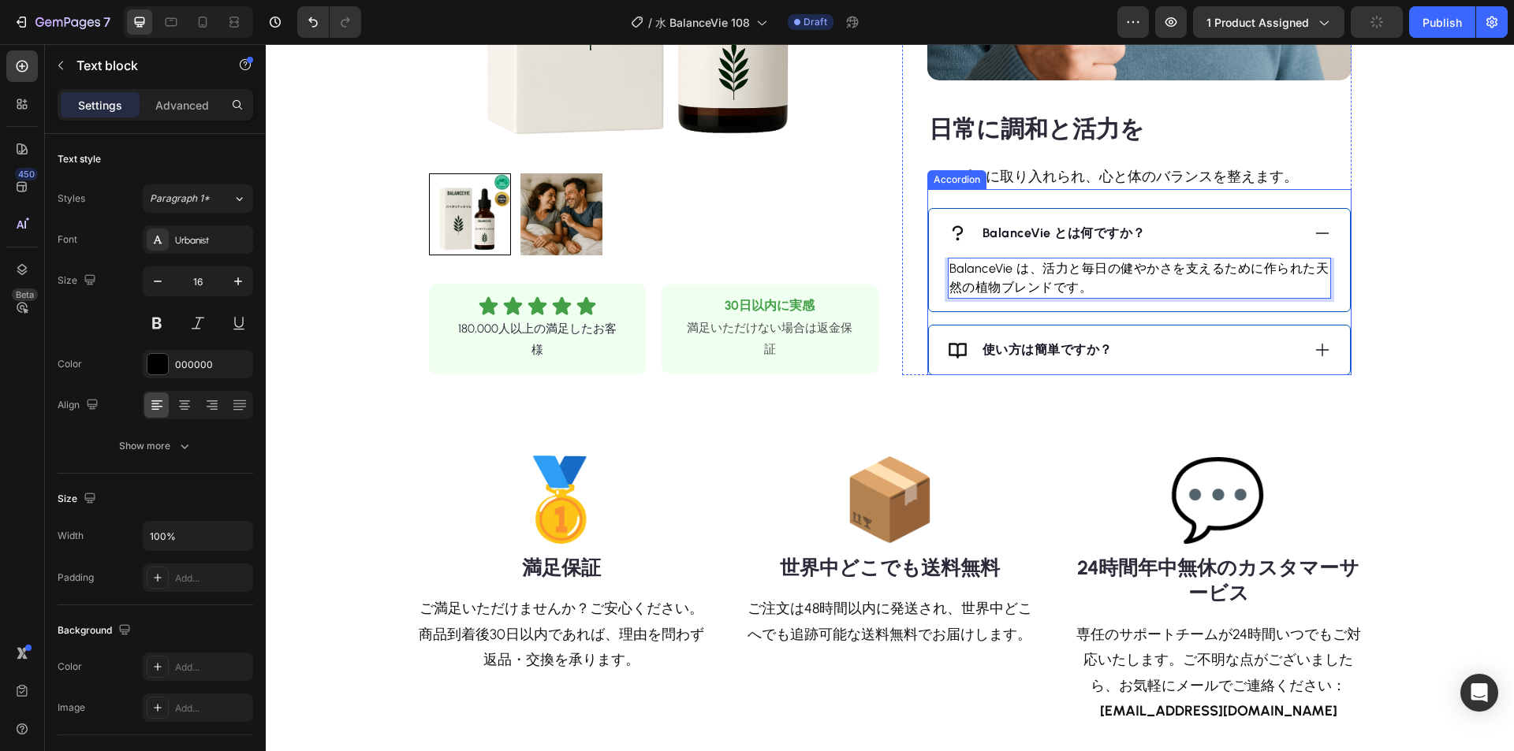
click at [1140, 349] on div "使い方は簡単ですか？" at bounding box center [1124, 350] width 353 height 24
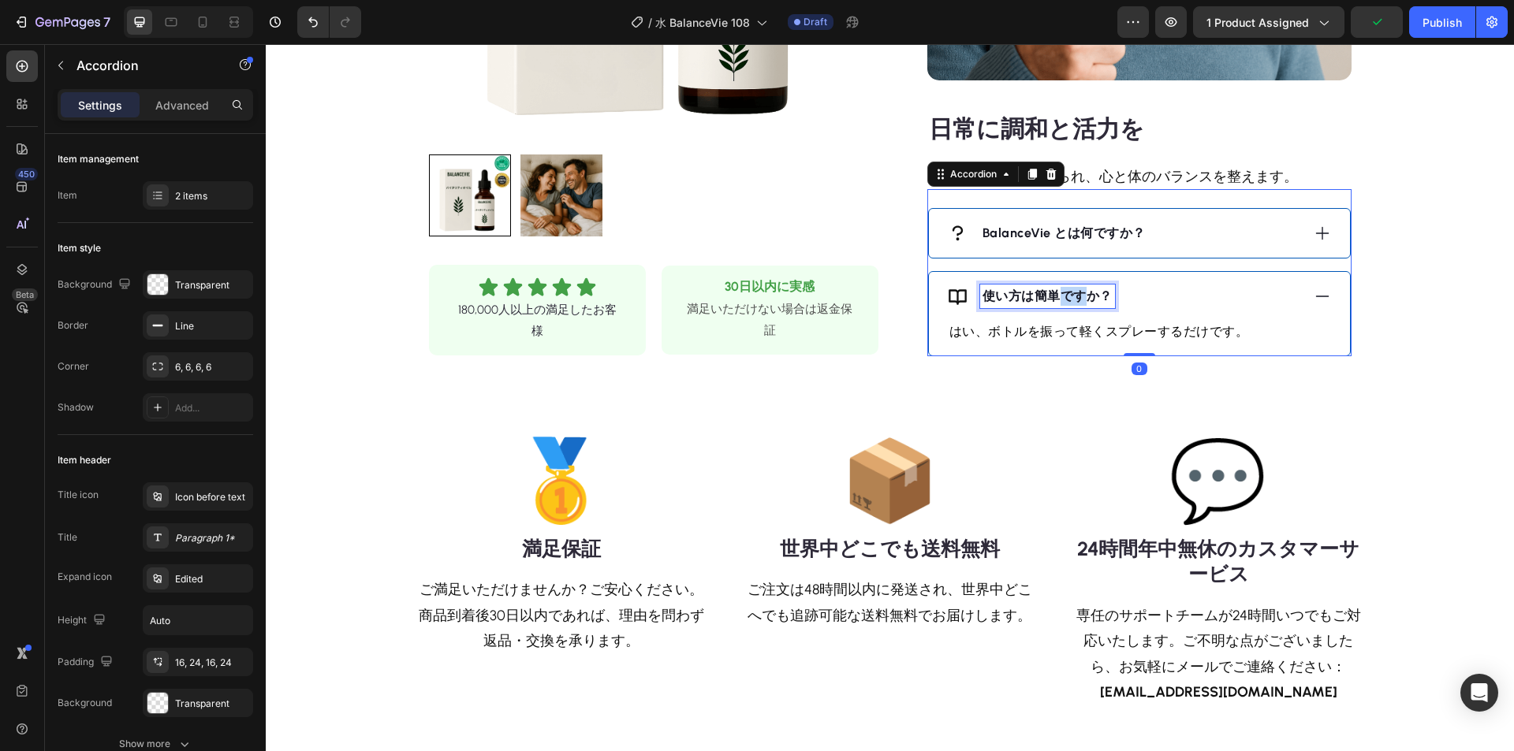
click at [1053, 299] on strong "使い方は簡単ですか？" at bounding box center [1047, 296] width 130 height 15
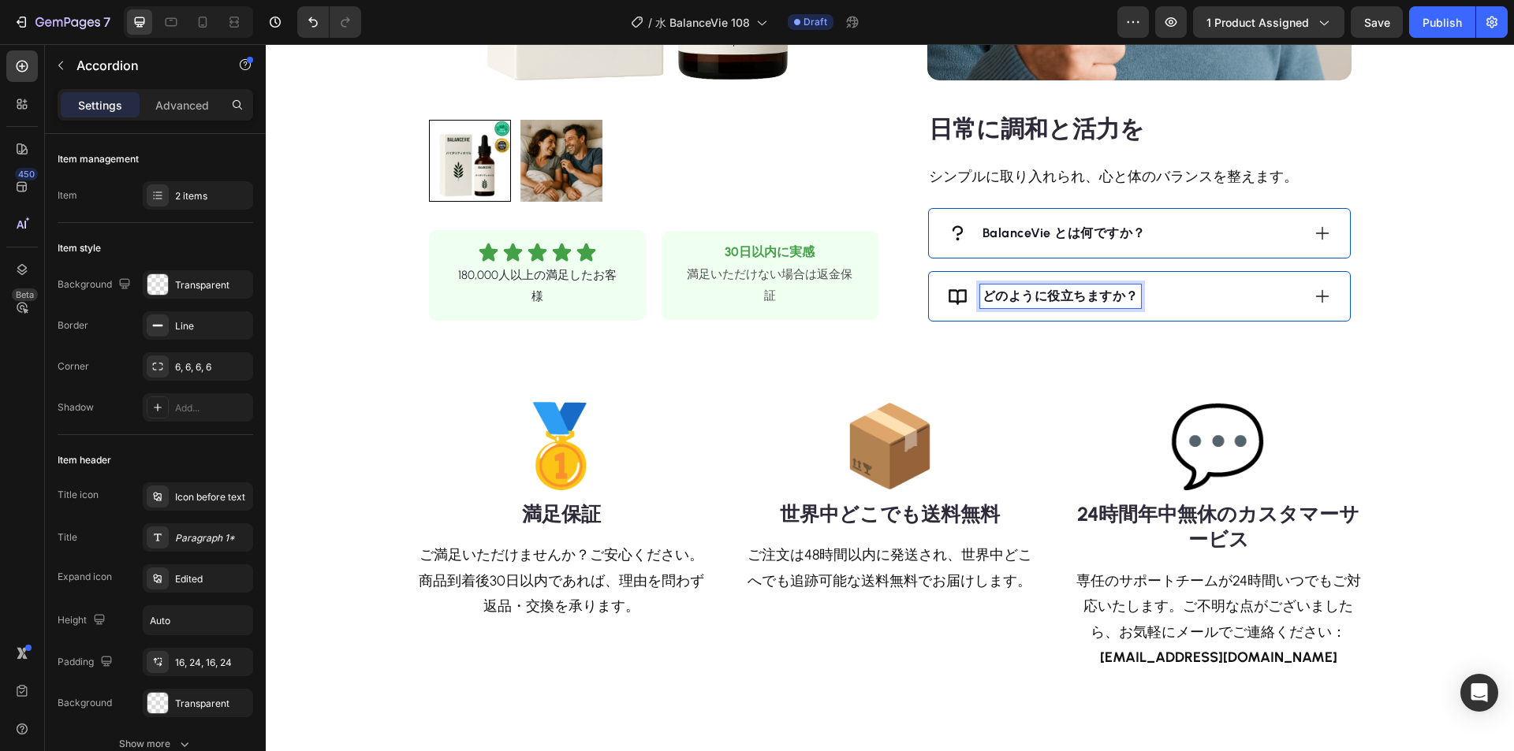
click at [1193, 285] on div "どのように役立ちますか？" at bounding box center [1124, 297] width 353 height 24
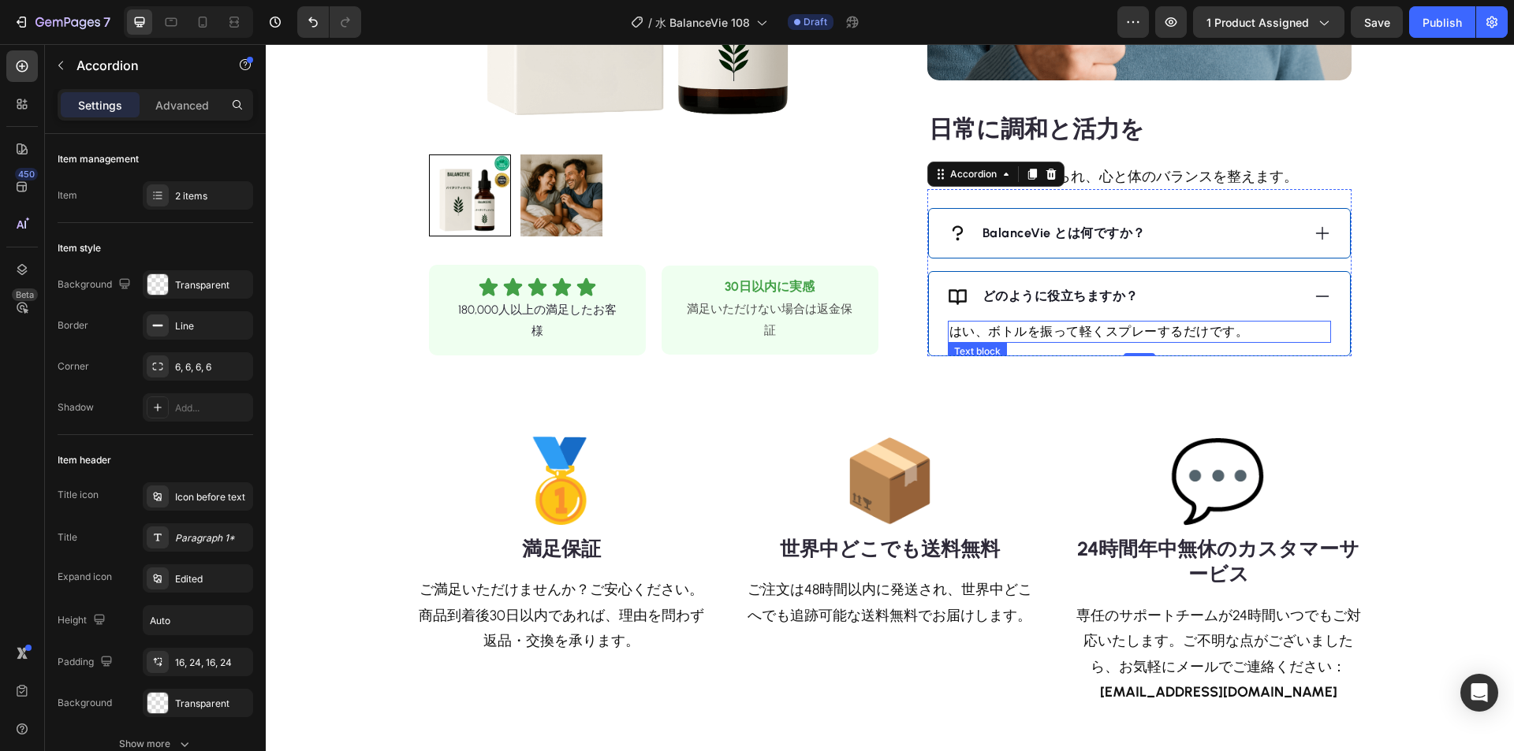
click at [1083, 324] on p "はい、ボトルを振って軽くスプレーするだけです。" at bounding box center [1139, 332] width 380 height 19
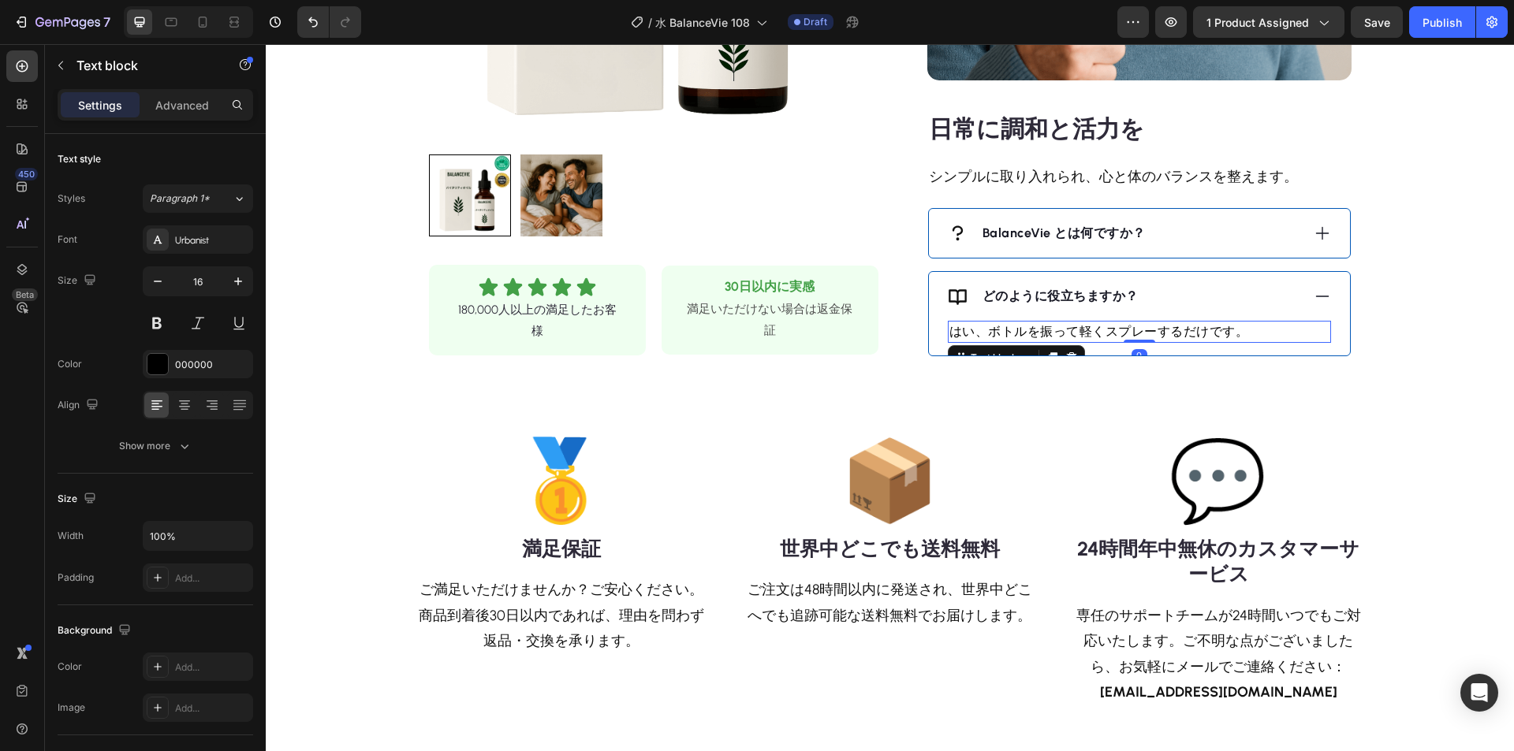
click at [1061, 330] on p "はい、ボトルを振って軽くスプレーするだけです。" at bounding box center [1139, 332] width 380 height 19
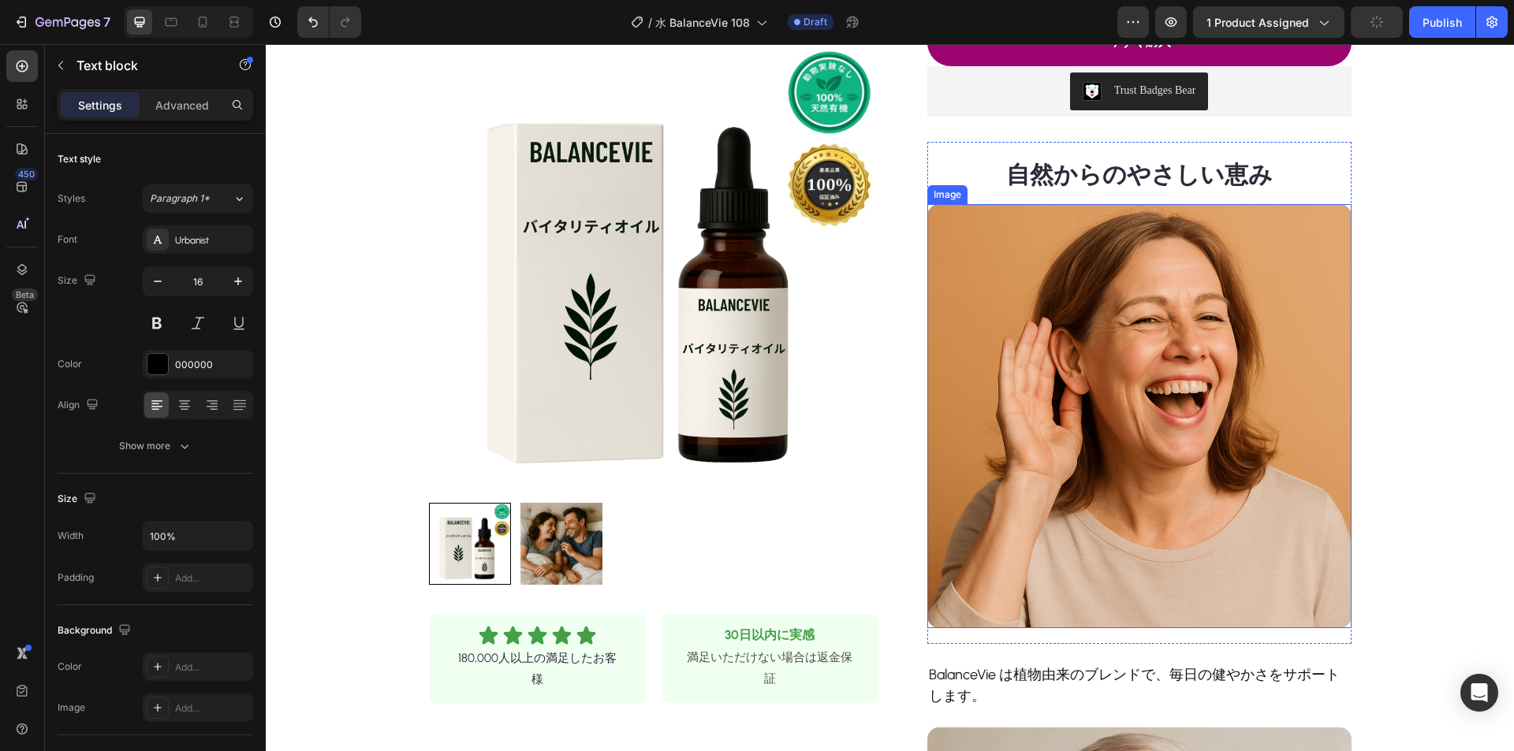
scroll to position [552, 0]
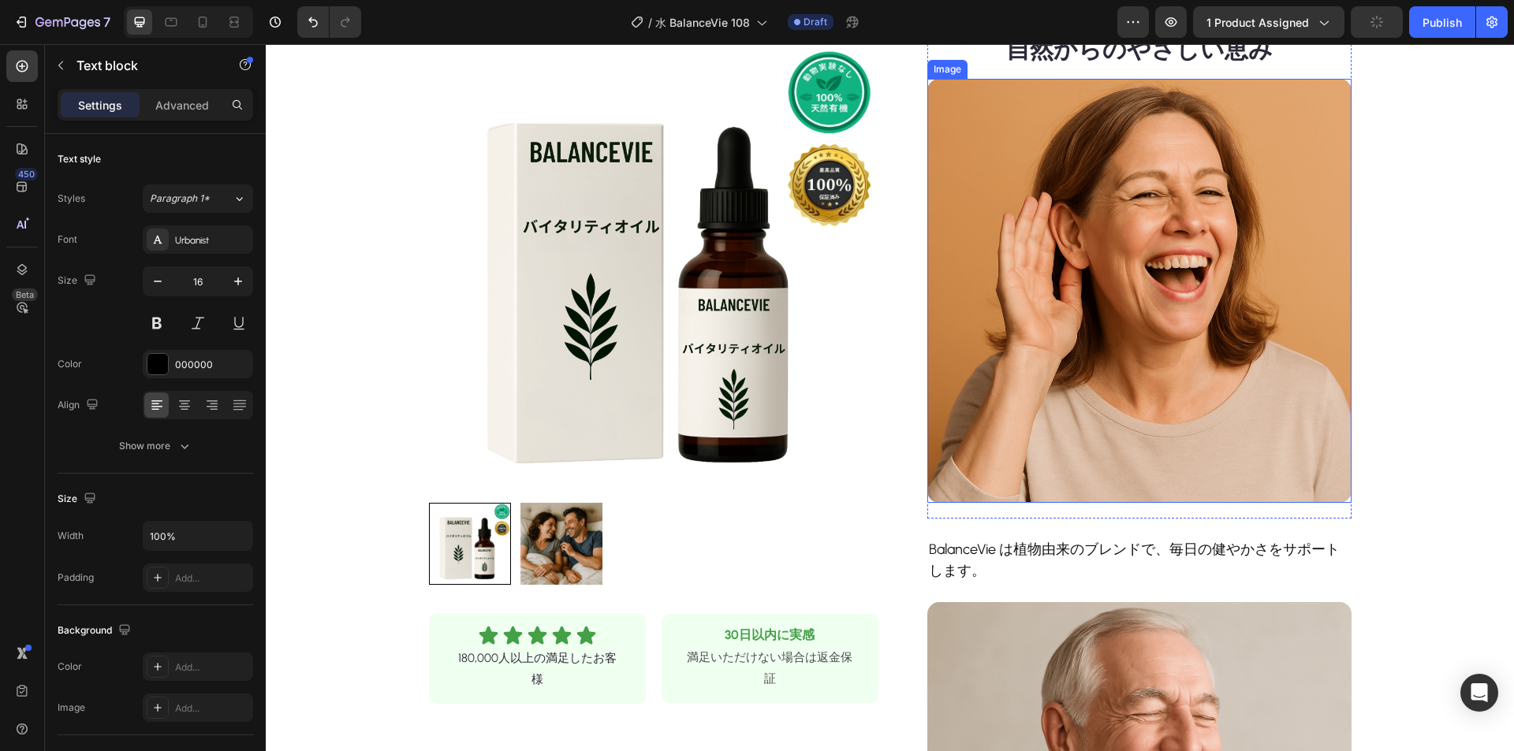
click at [1094, 326] on img at bounding box center [1139, 291] width 424 height 424
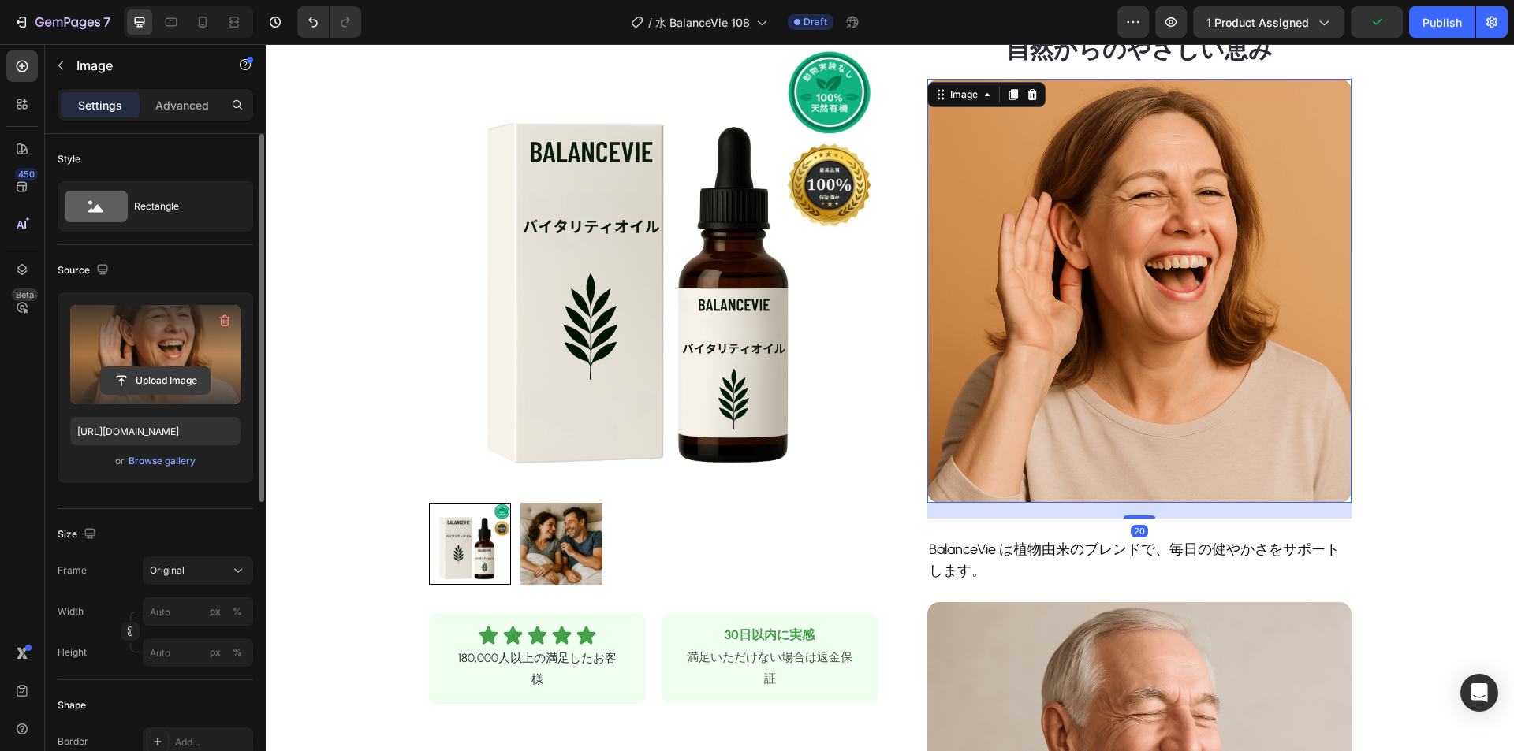
click at [154, 381] on input "file" at bounding box center [155, 380] width 109 height 27
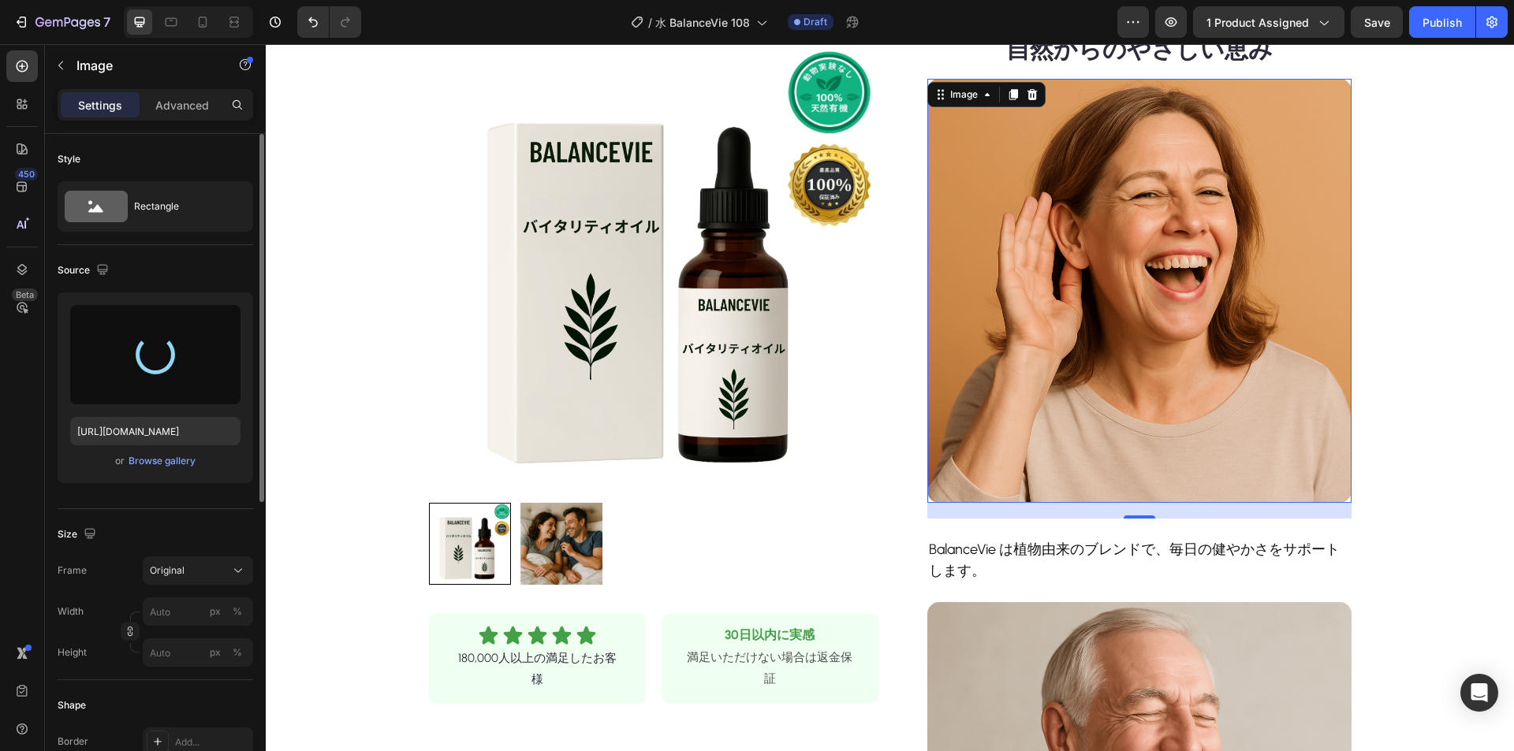
type input "[URL][DOMAIN_NAME]"
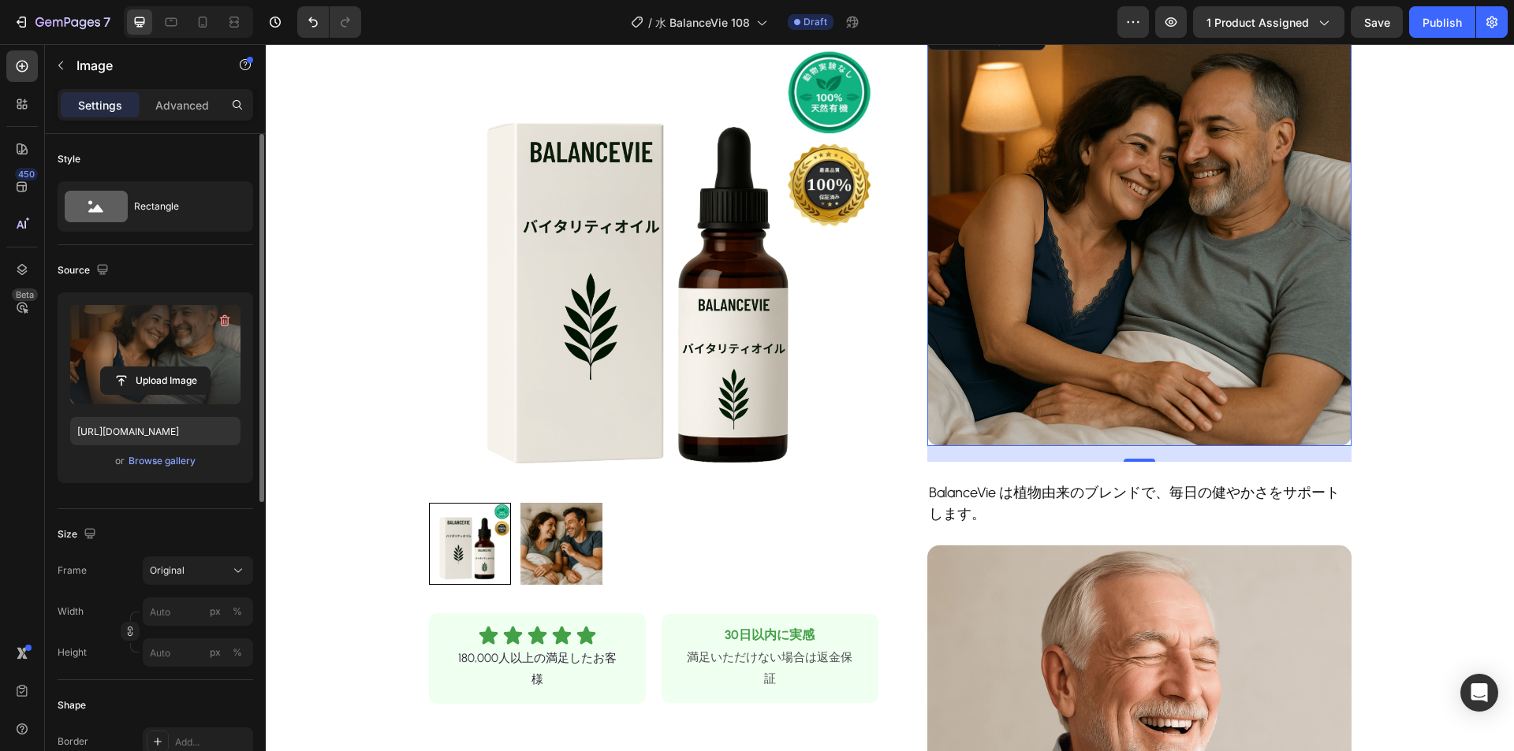
scroll to position [946, 0]
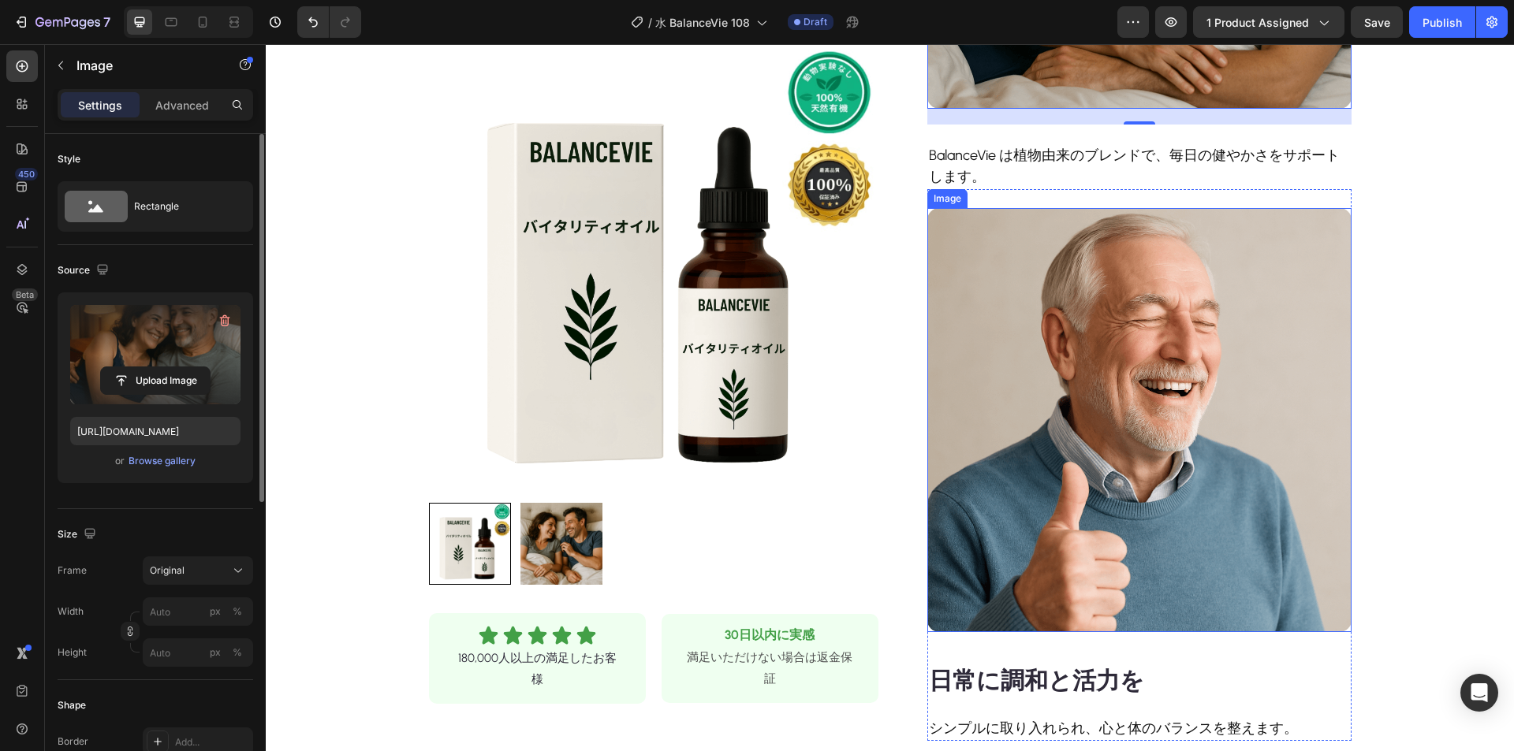
click at [1151, 353] on img at bounding box center [1139, 420] width 424 height 424
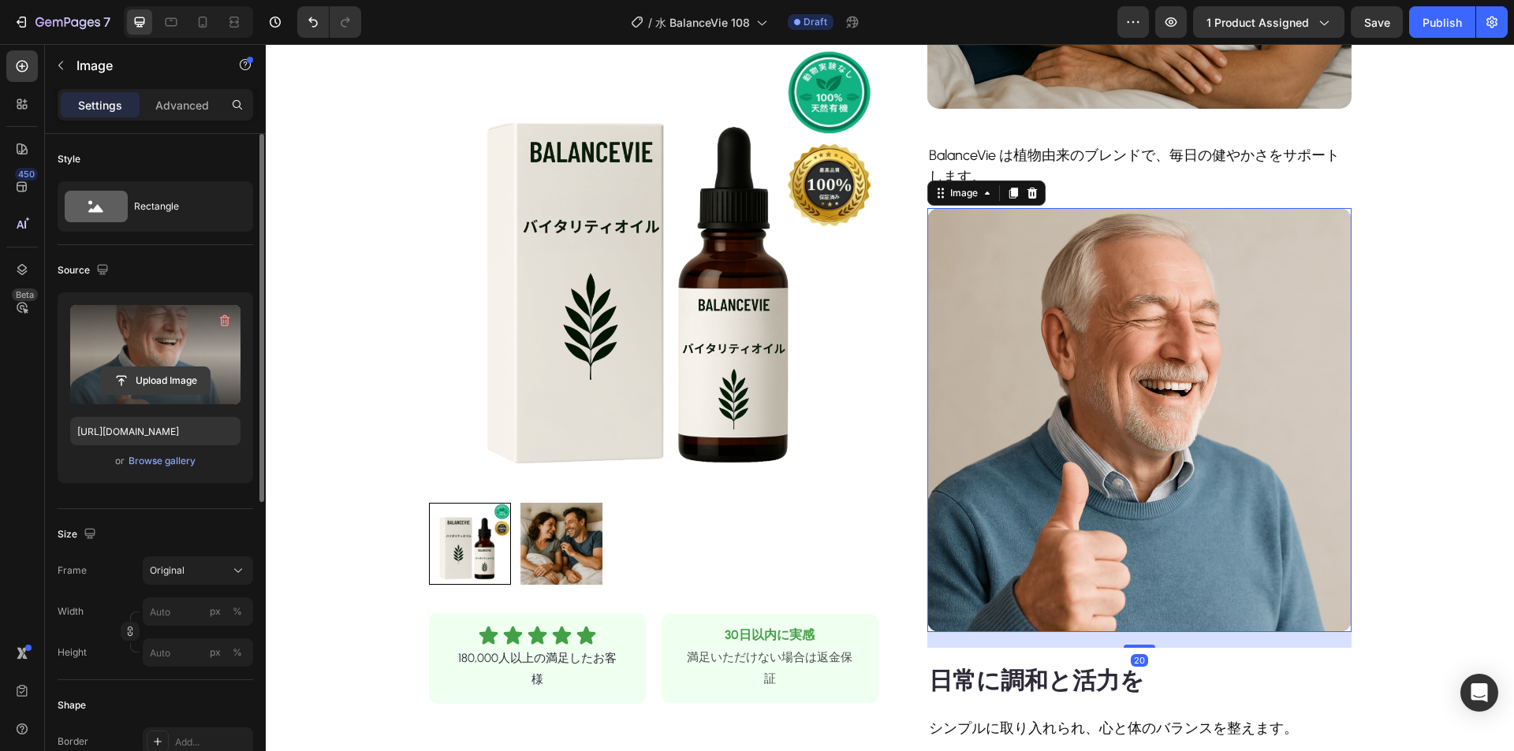
click at [183, 375] on input "file" at bounding box center [155, 380] width 109 height 27
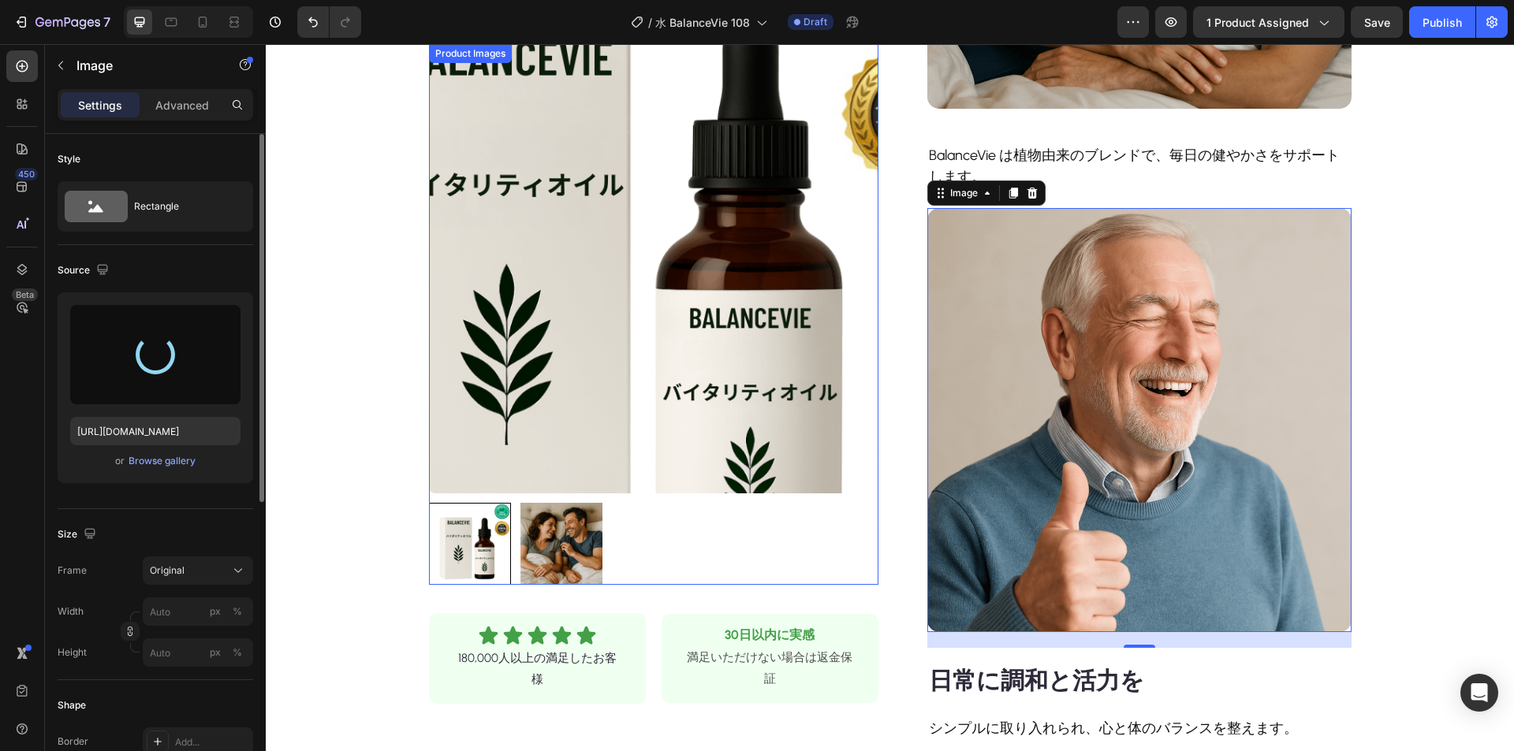
type input "[URL][DOMAIN_NAME]"
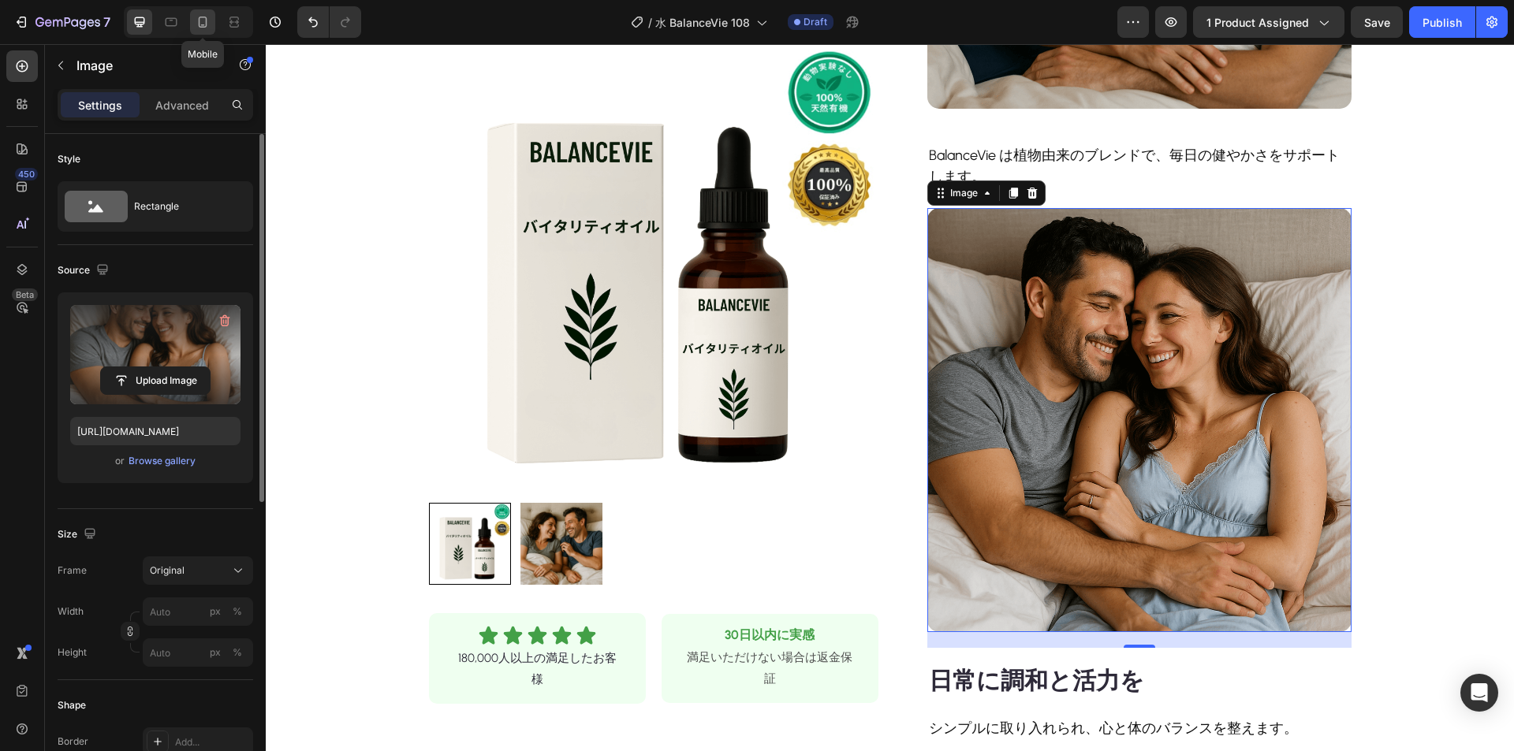
click at [205, 24] on icon at bounding box center [203, 22] width 16 height 16
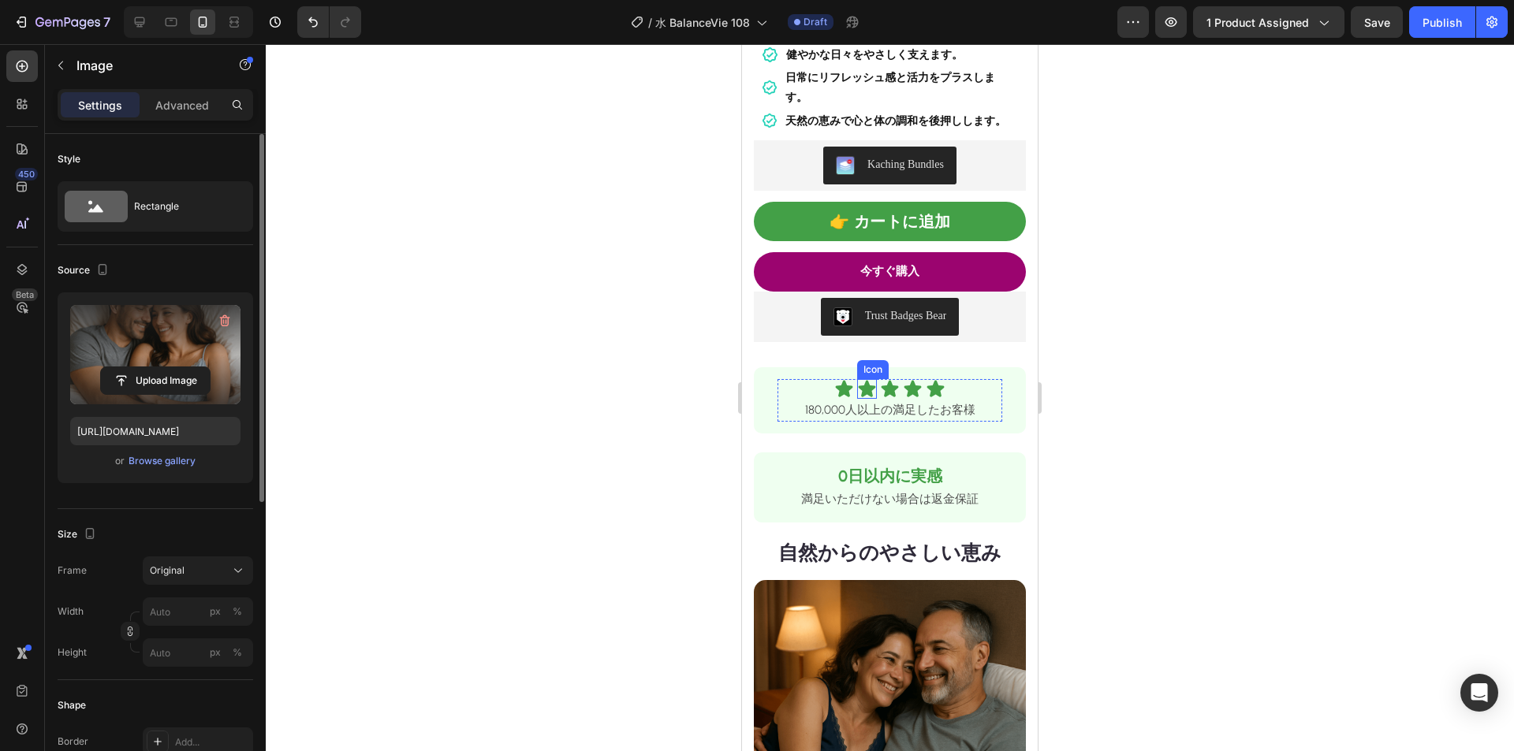
scroll to position [915, 0]
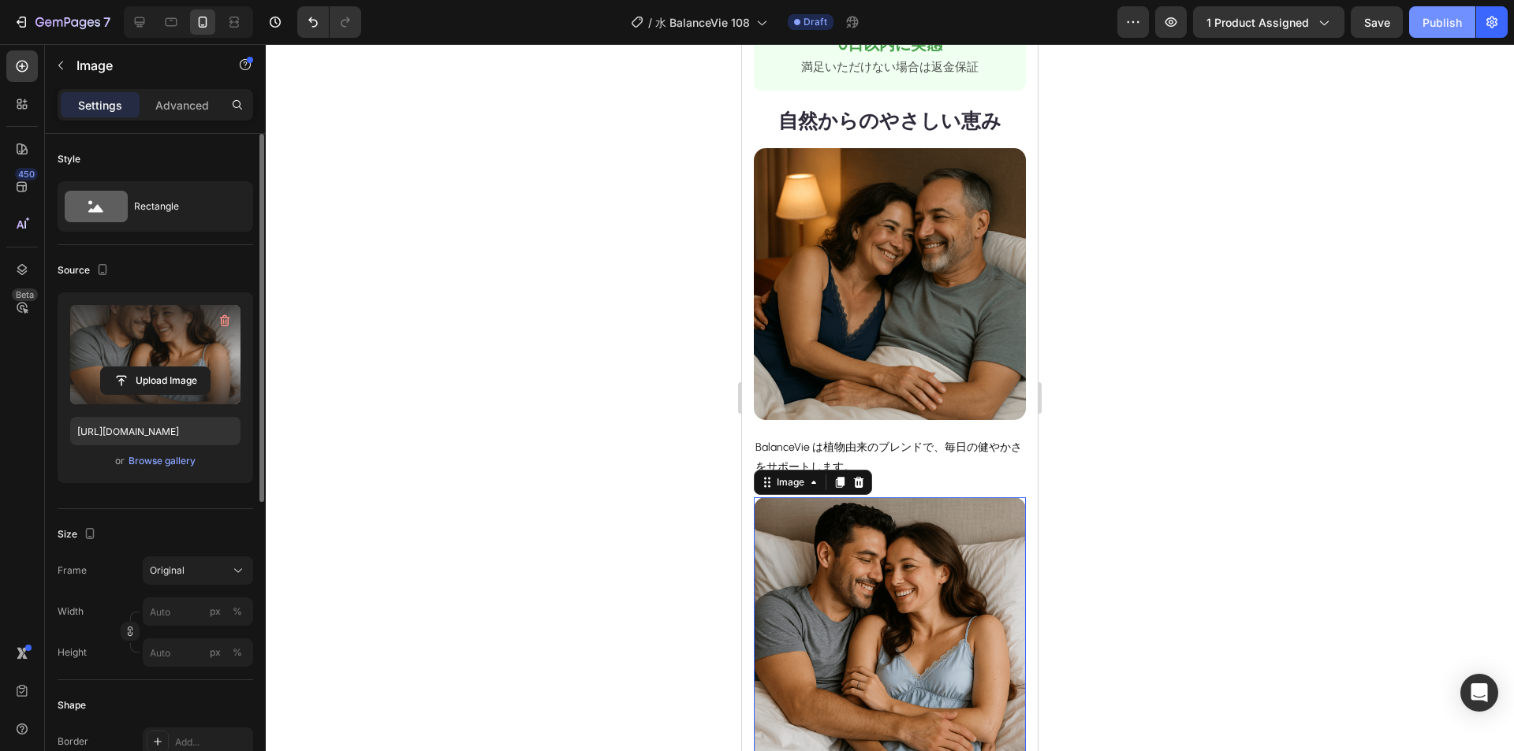
click at [1428, 21] on div "Publish" at bounding box center [1441, 22] width 39 height 17
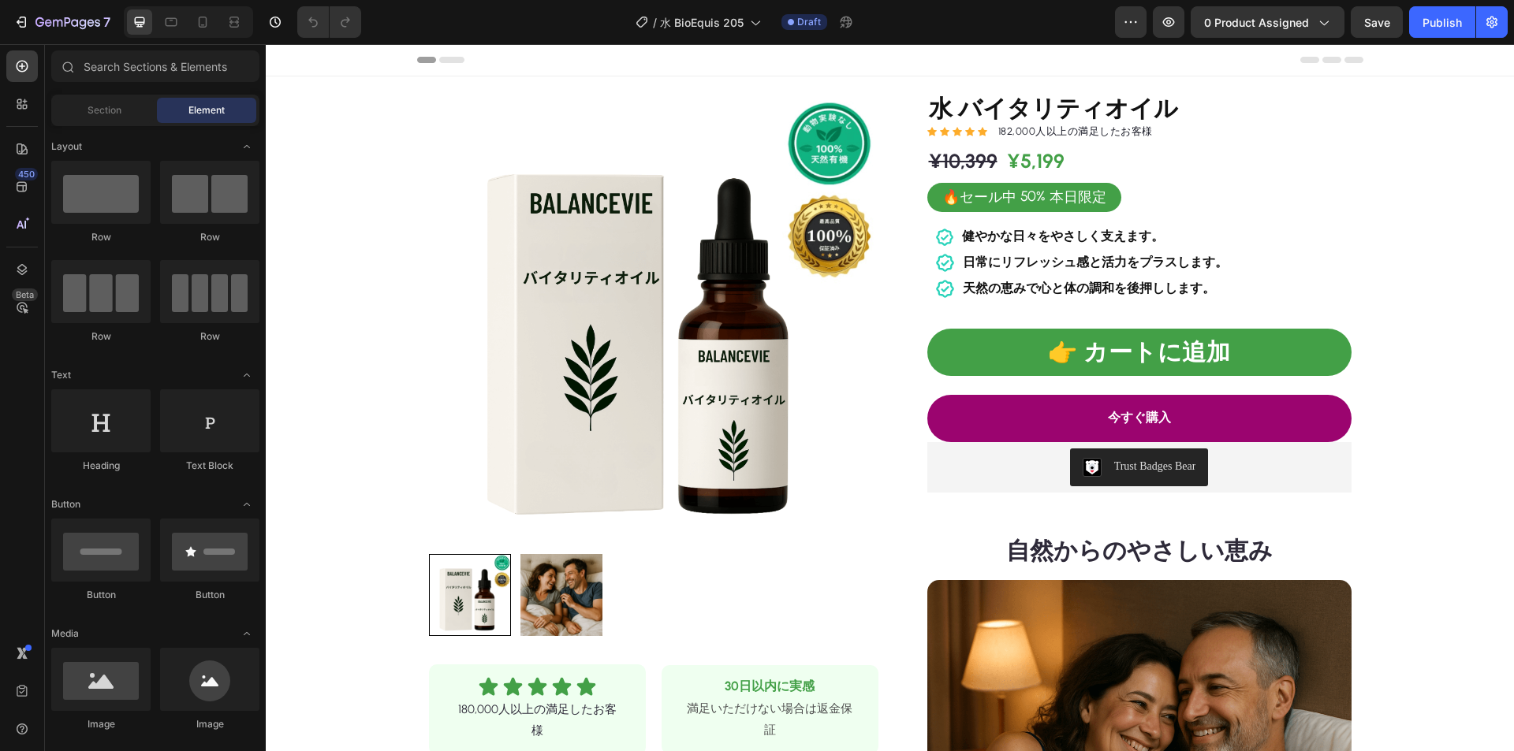
click at [1258, 18] on span "0 product assigned" at bounding box center [1256, 22] width 105 height 17
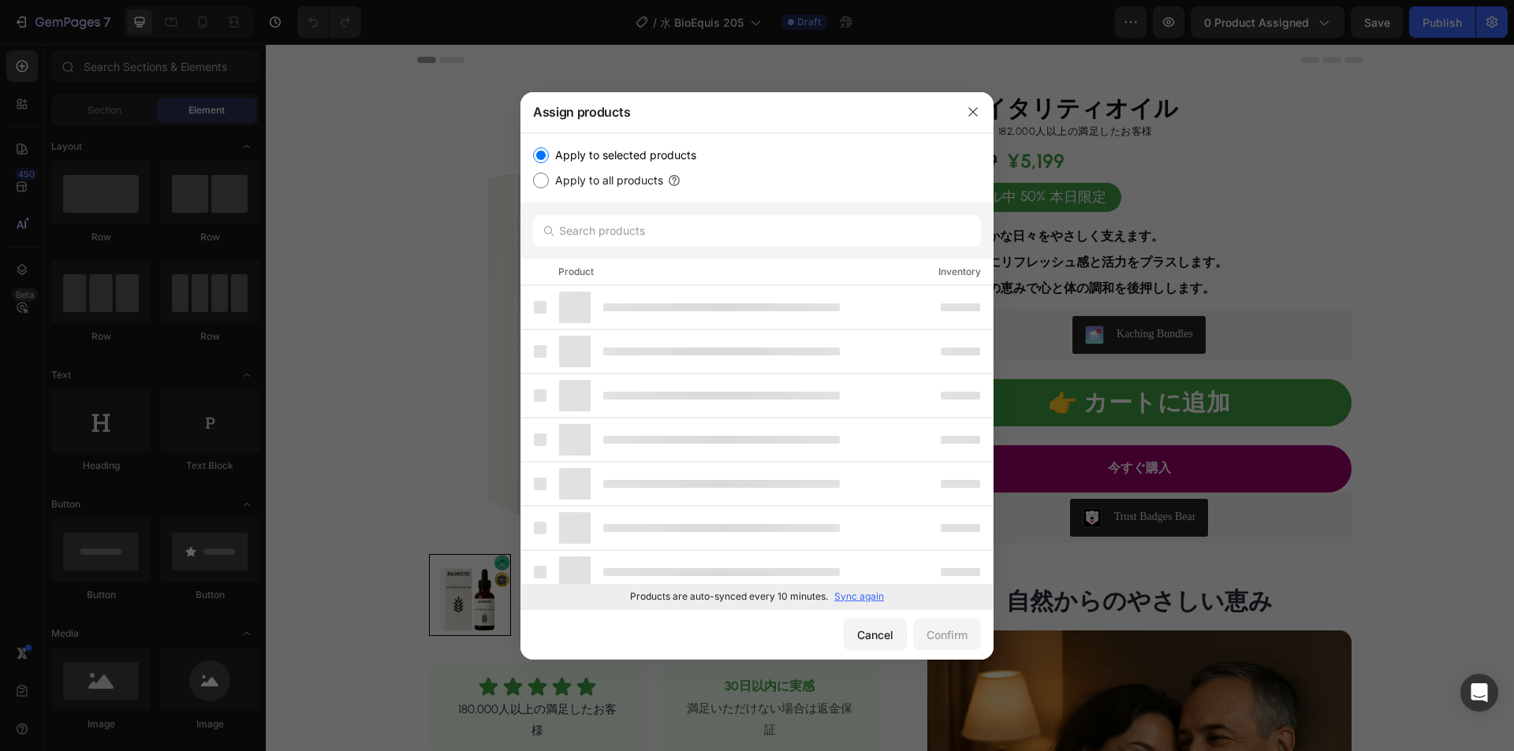
click at [864, 595] on p "Sync again" at bounding box center [859, 597] width 50 height 14
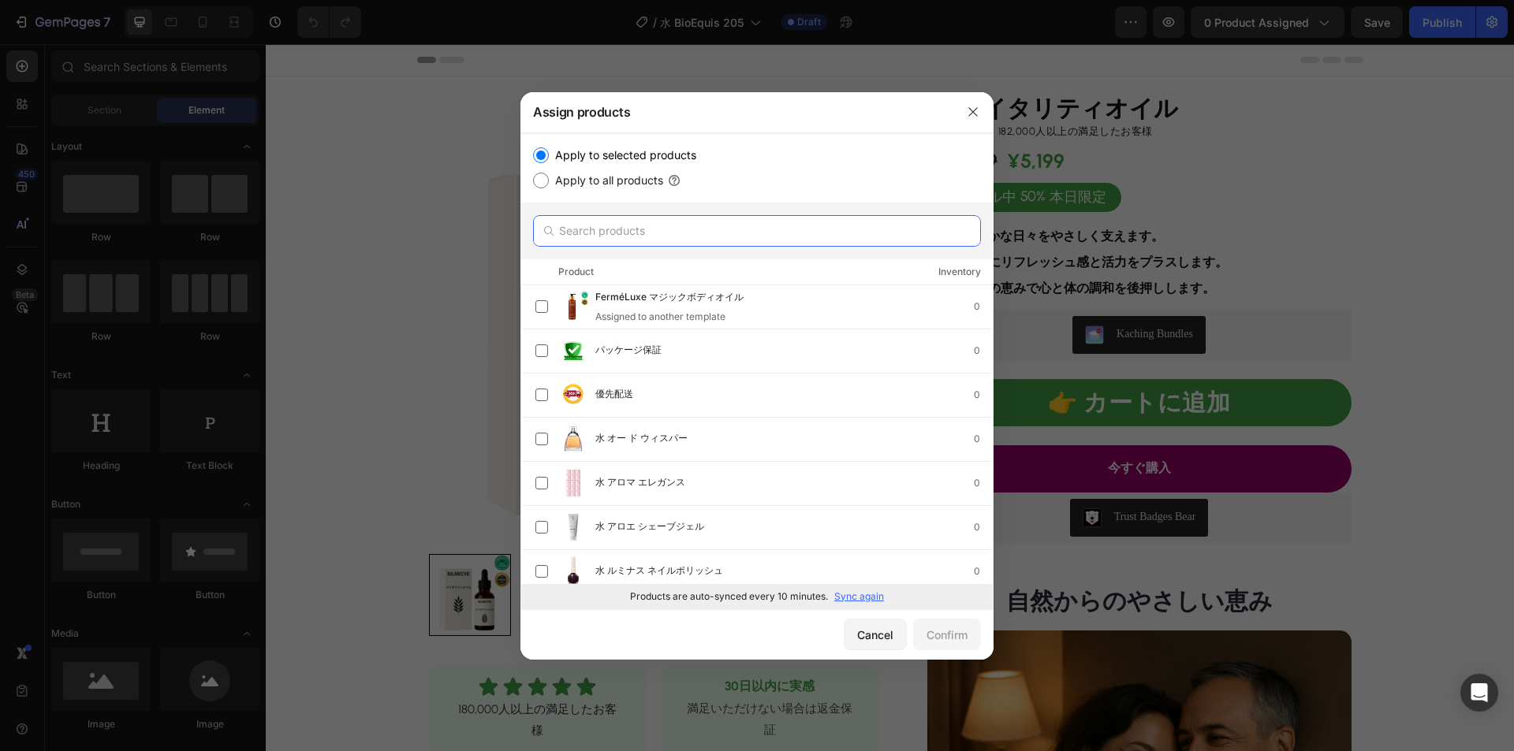
click at [662, 239] on input "text" at bounding box center [757, 231] width 448 height 32
paste input "水 ウェルネスオイル"
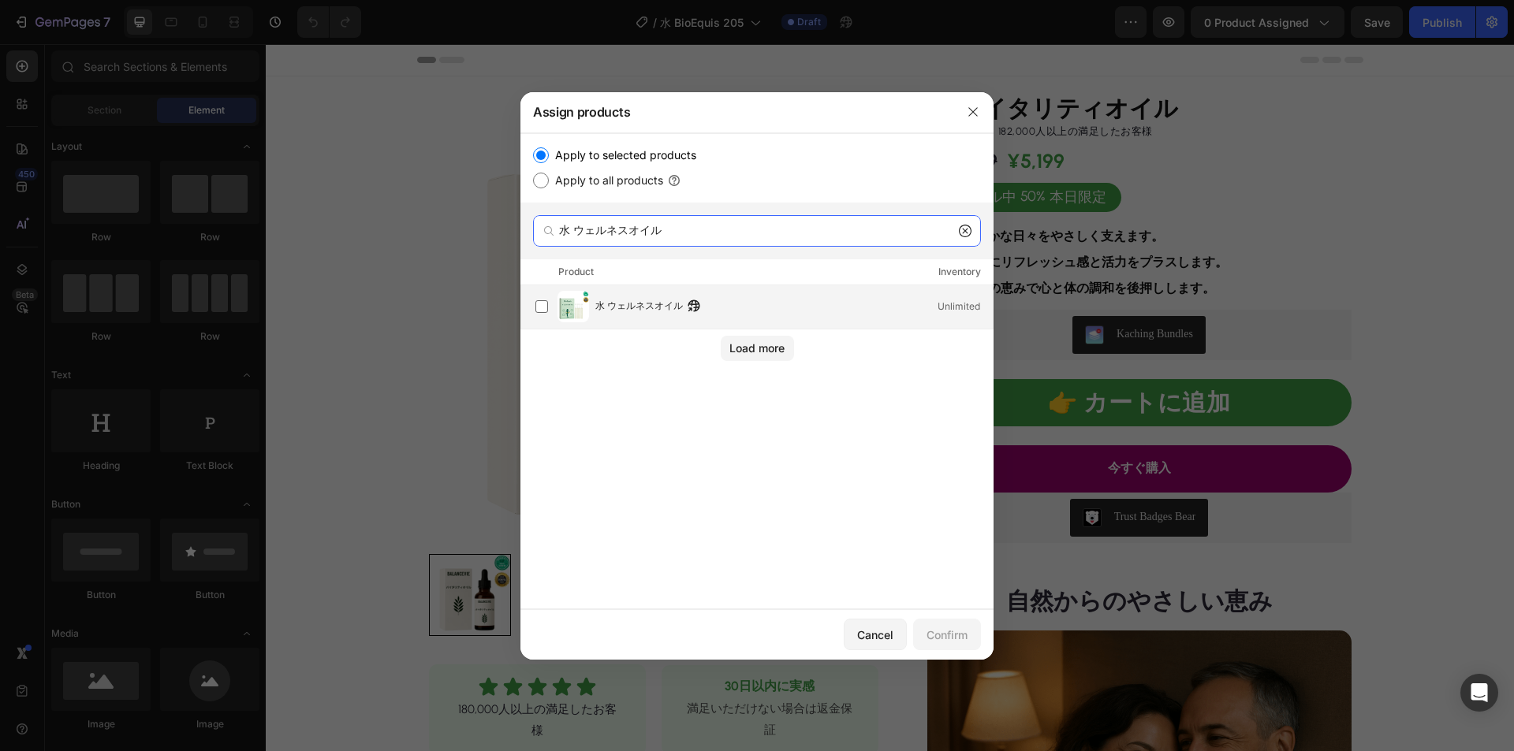
type input "水 ウェルネスオイル"
click at [672, 304] on span "水 ウェルネスオイル" at bounding box center [639, 306] width 88 height 17
click at [945, 628] on div "Confirm" at bounding box center [947, 635] width 41 height 17
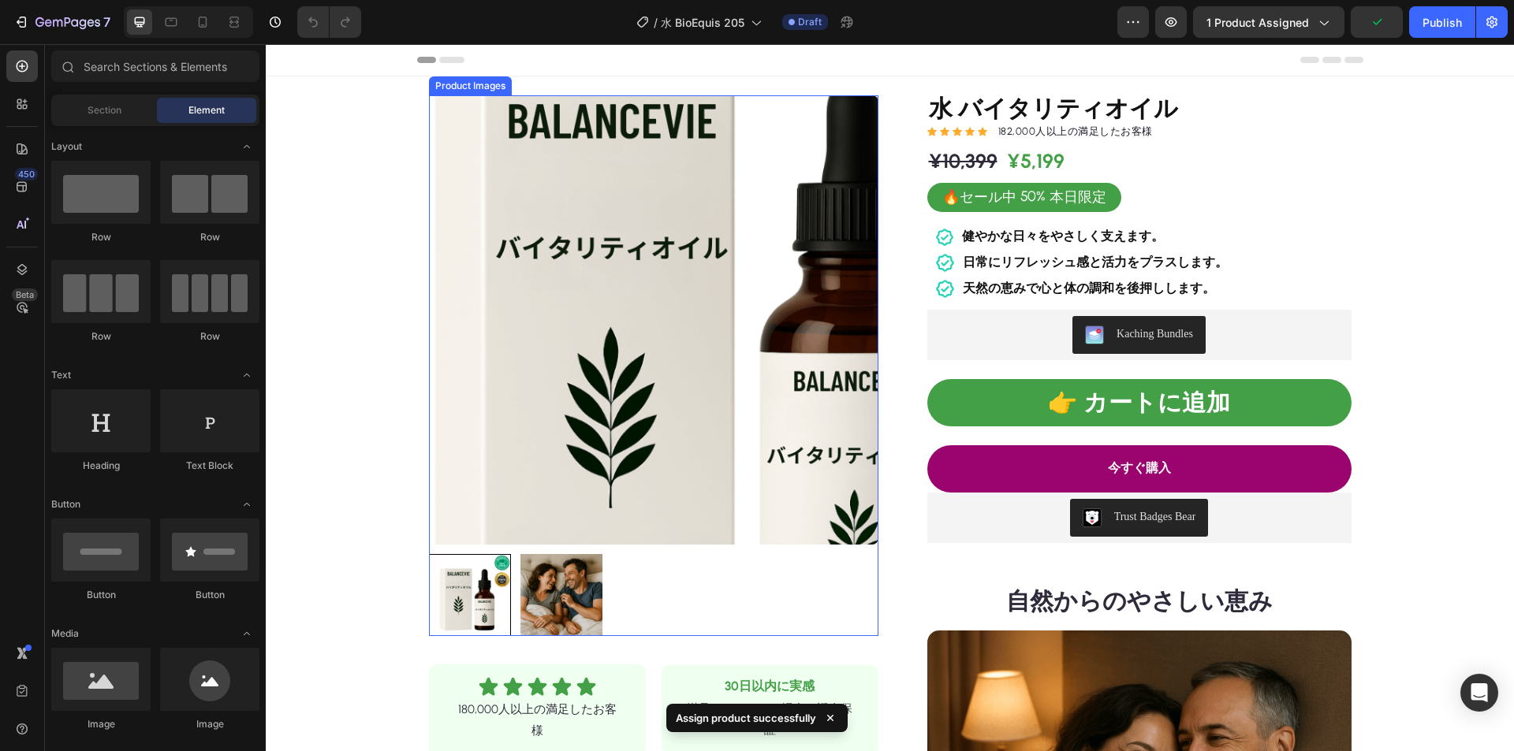
click at [557, 321] on img at bounding box center [653, 319] width 449 height 449
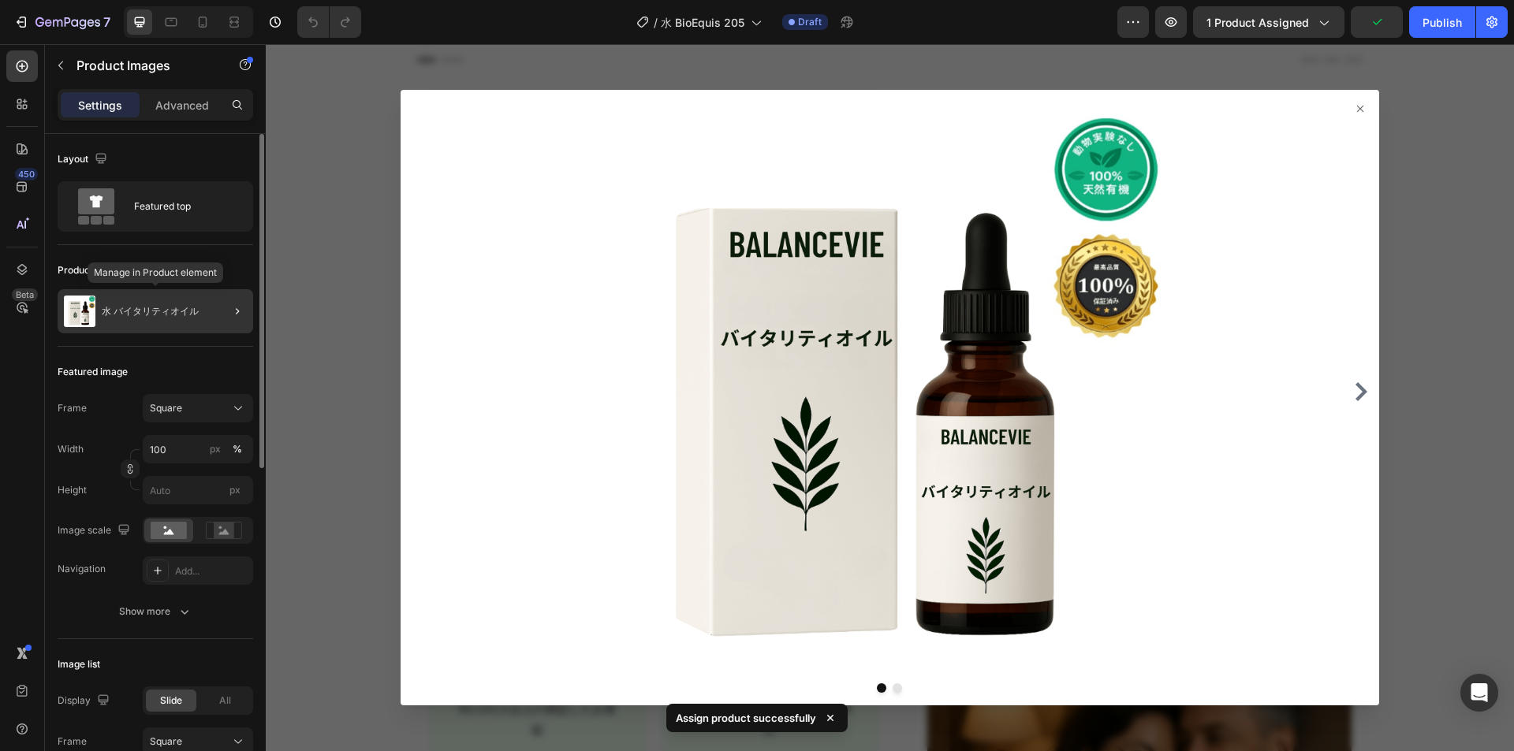
click at [155, 306] on p "水 バイタリティオイル" at bounding box center [150, 311] width 97 height 11
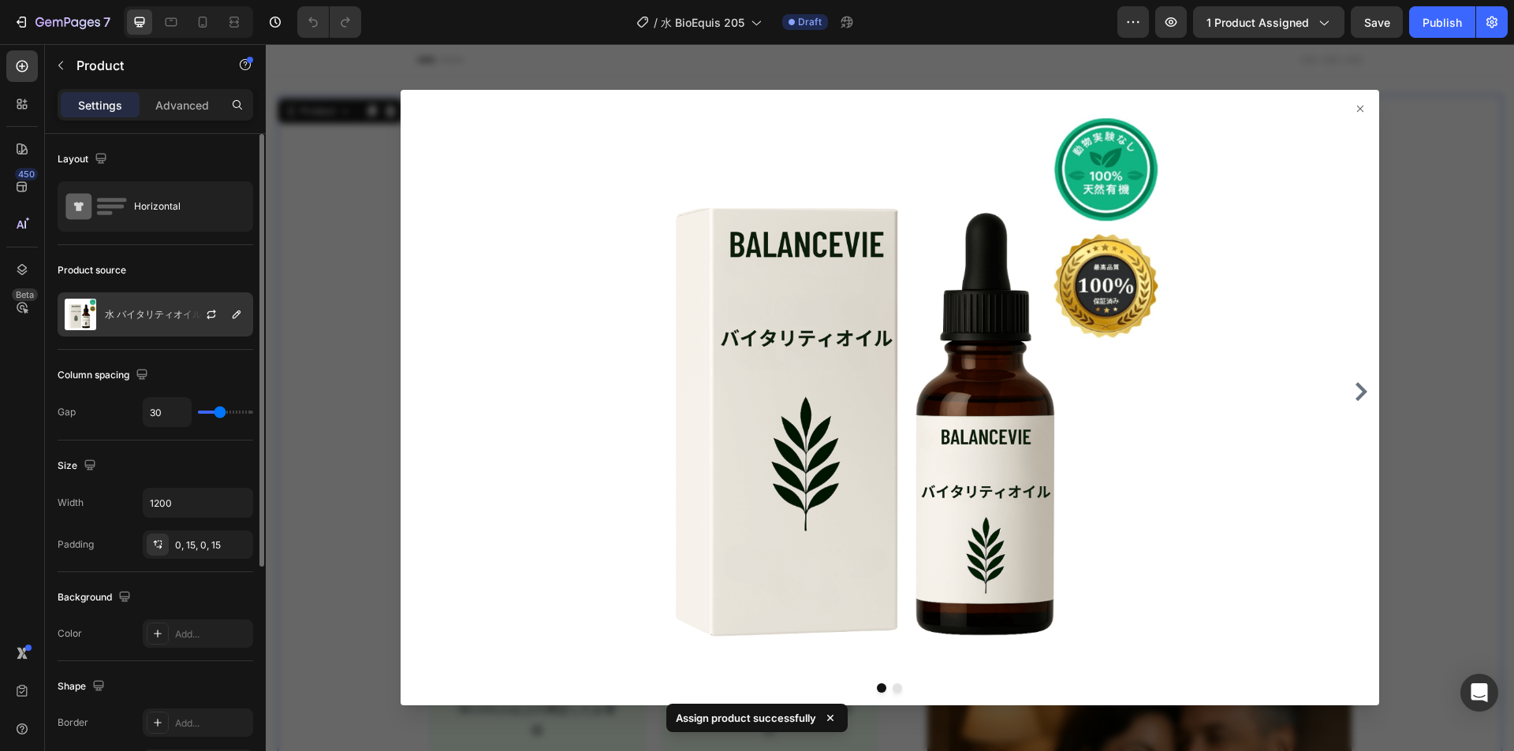
click at [153, 313] on p "水 バイタリティオイル" at bounding box center [153, 314] width 97 height 11
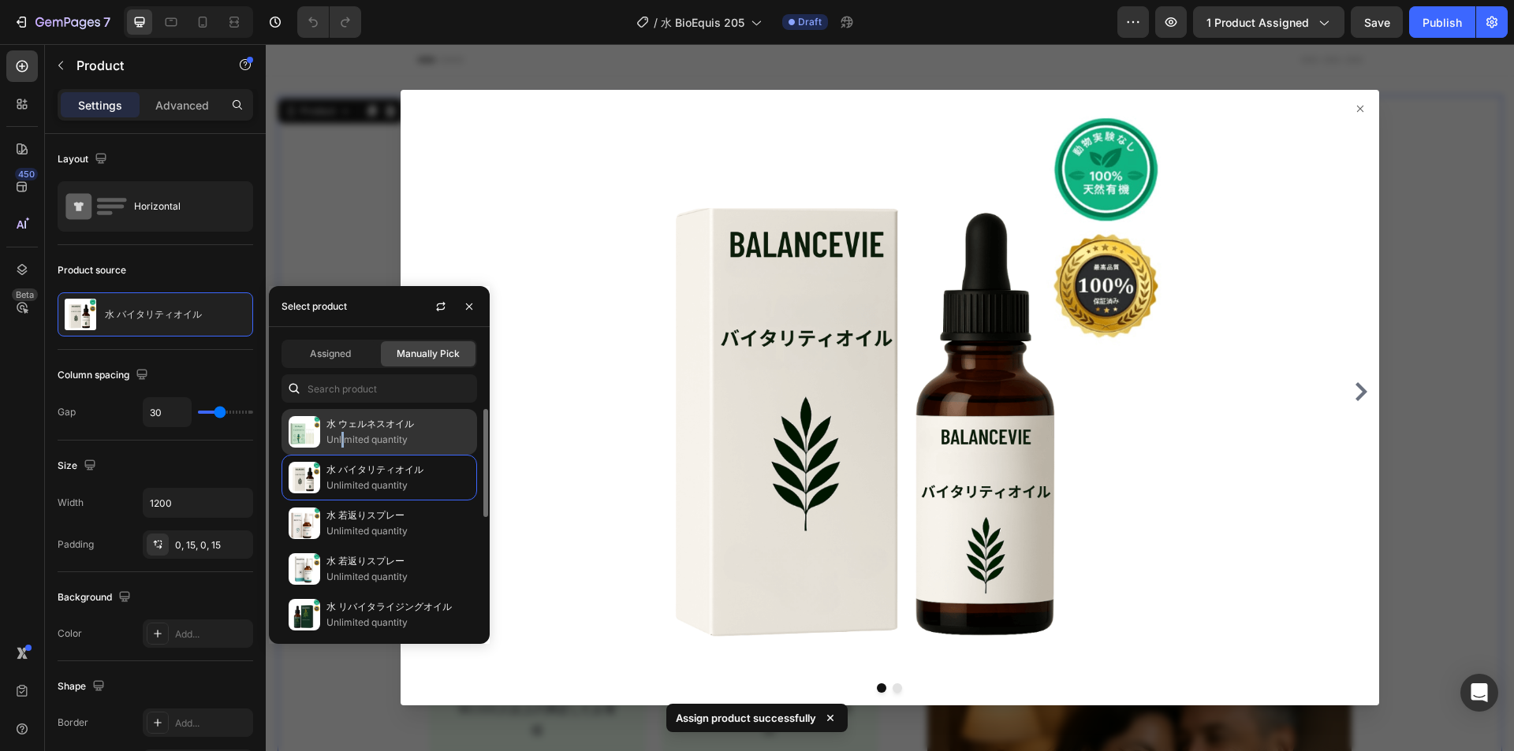
click at [345, 433] on p "Unlimited quantity" at bounding box center [398, 440] width 144 height 16
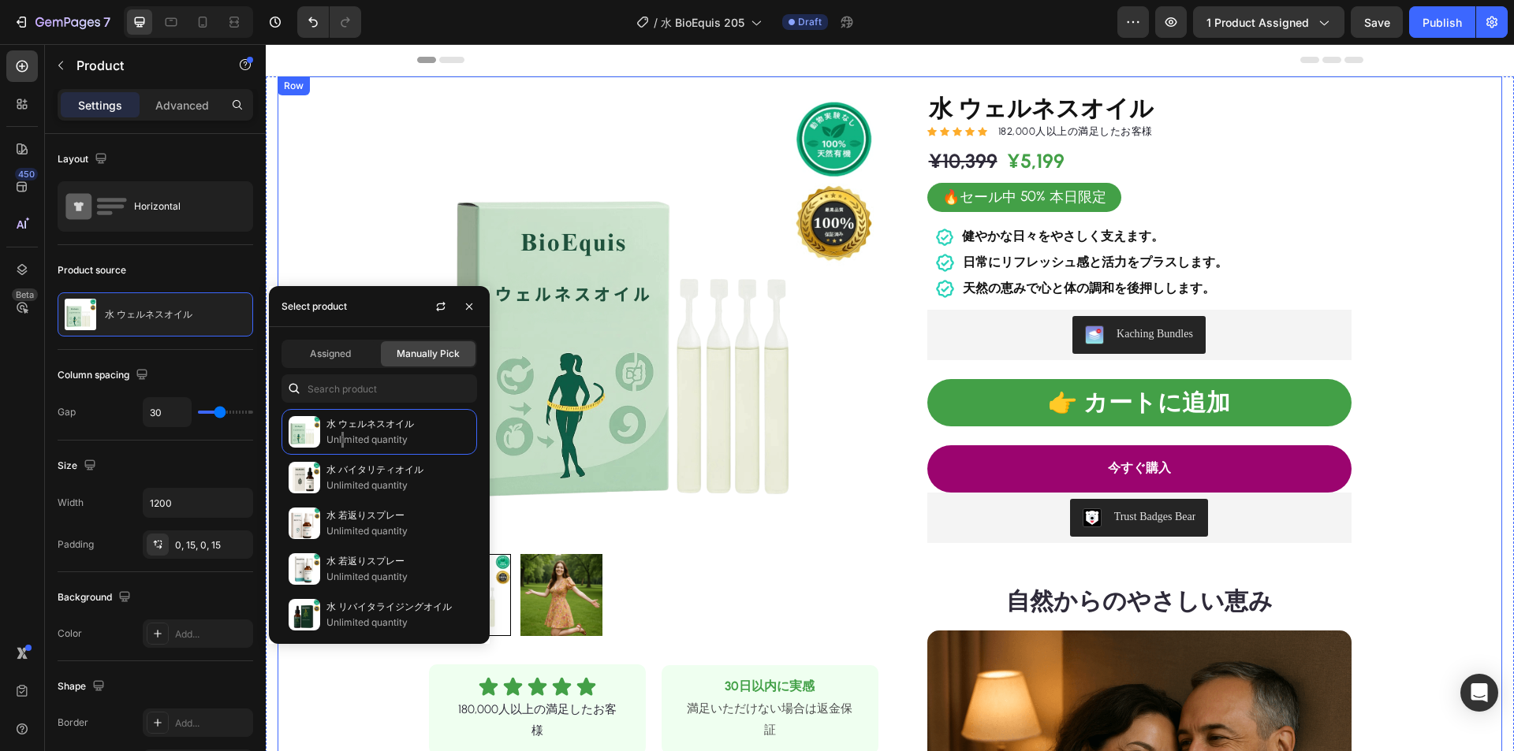
drag, startPoint x: 1433, startPoint y: 177, endPoint x: 1395, endPoint y: 184, distance: 38.4
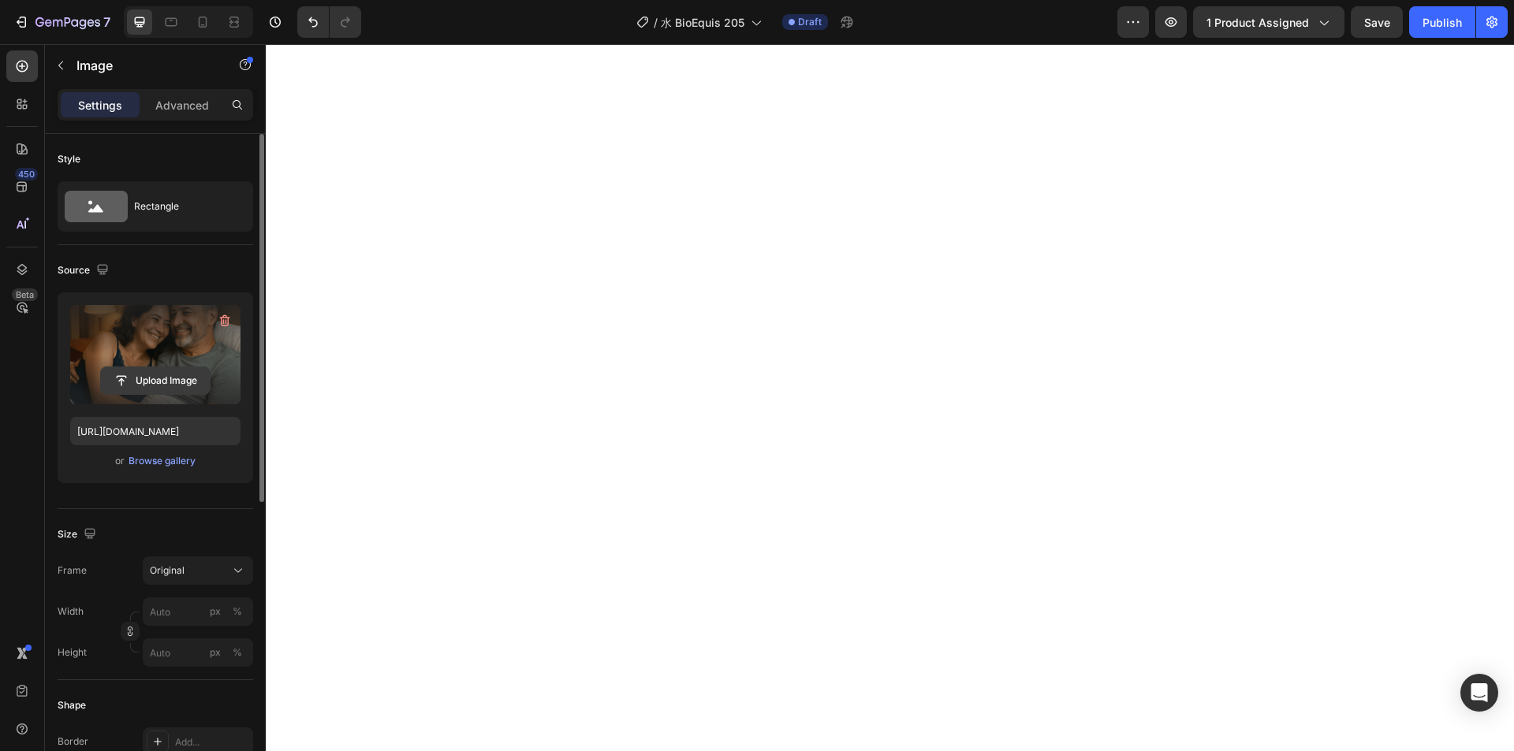
click at [158, 371] on input "file" at bounding box center [155, 380] width 109 height 27
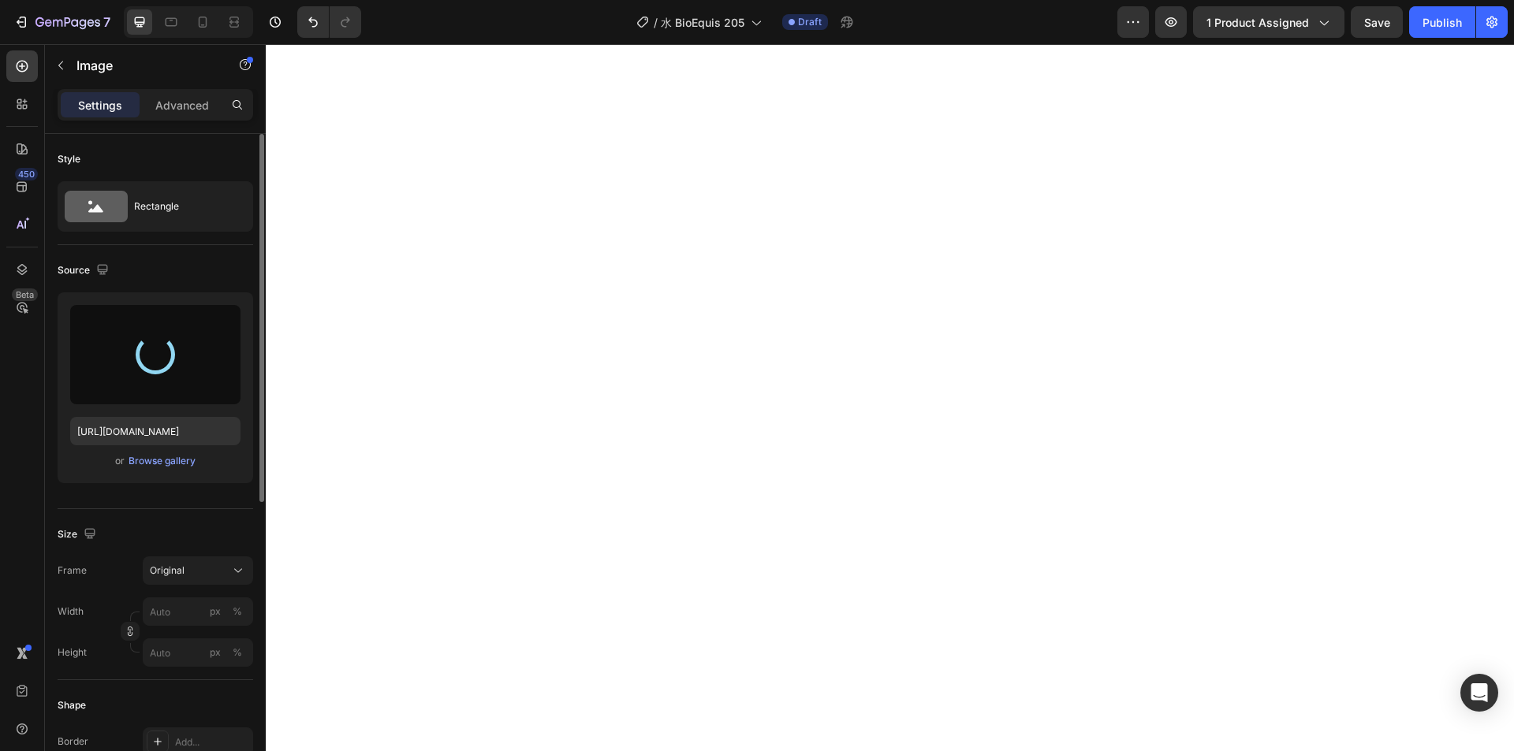
type input "https://cdn.shopify.com/s/files/1/0674/7412/8974/files/gempages_577595790776599…"
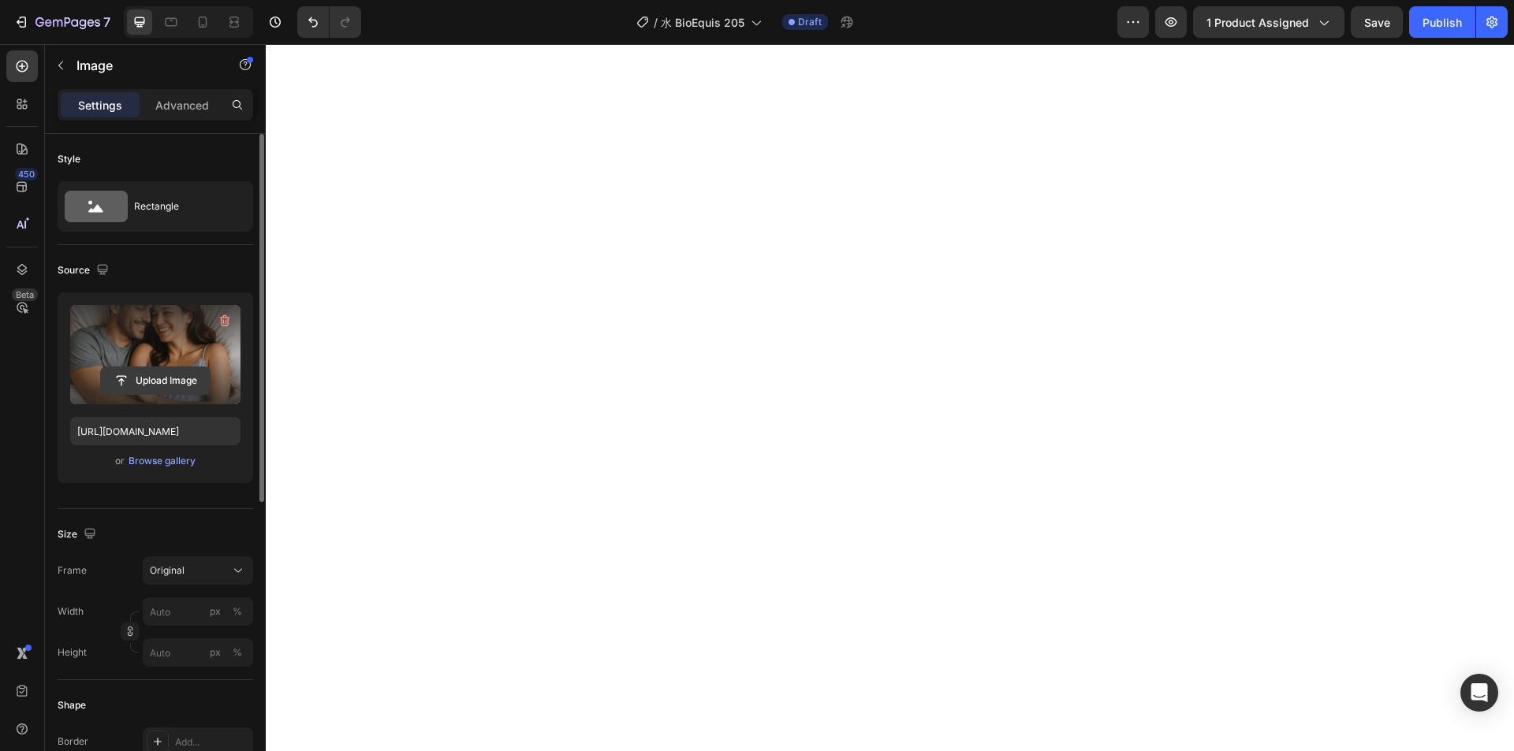
click at [140, 380] on input "file" at bounding box center [155, 380] width 109 height 27
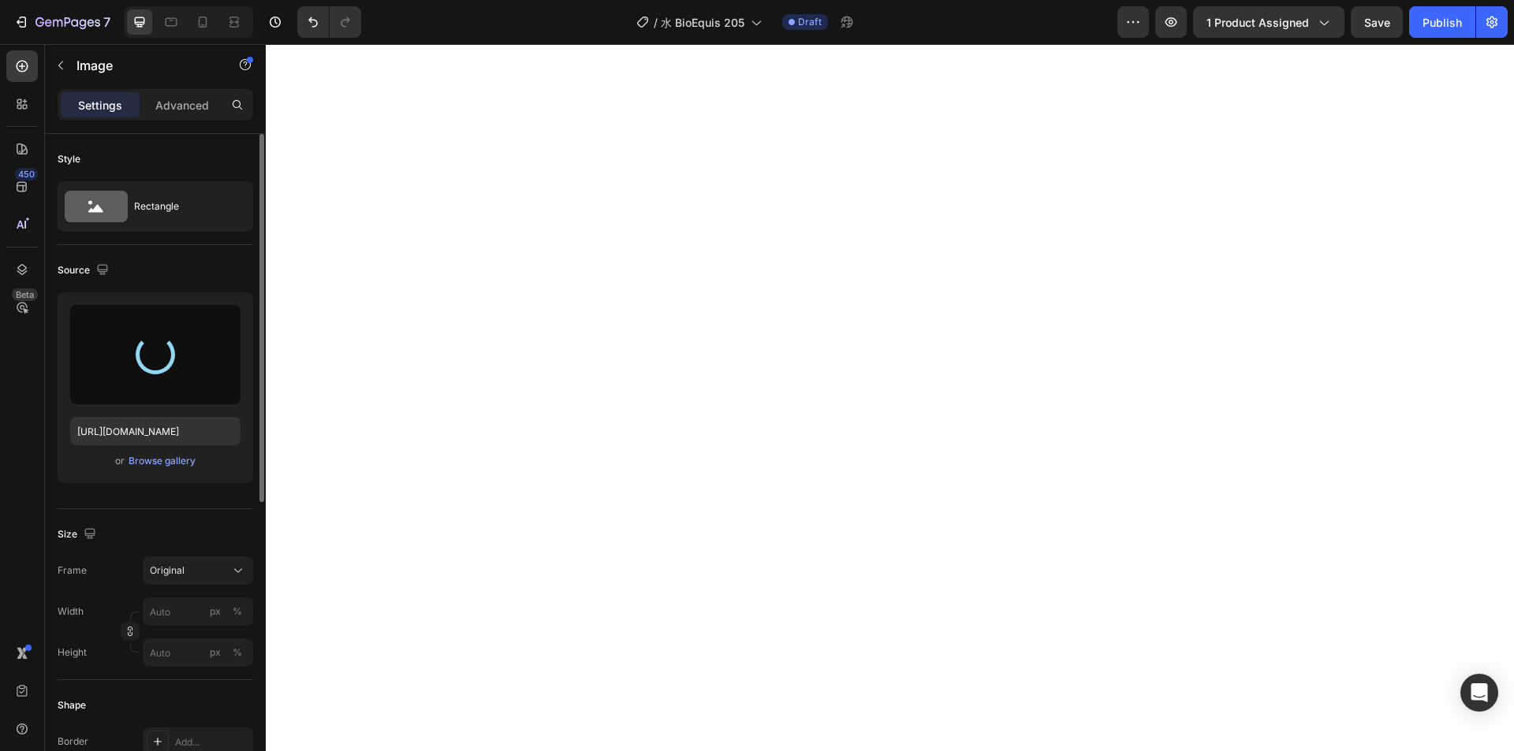
type input "https://cdn.shopify.com/s/files/1/0674/7412/8974/files/gempages_577595790776599…"
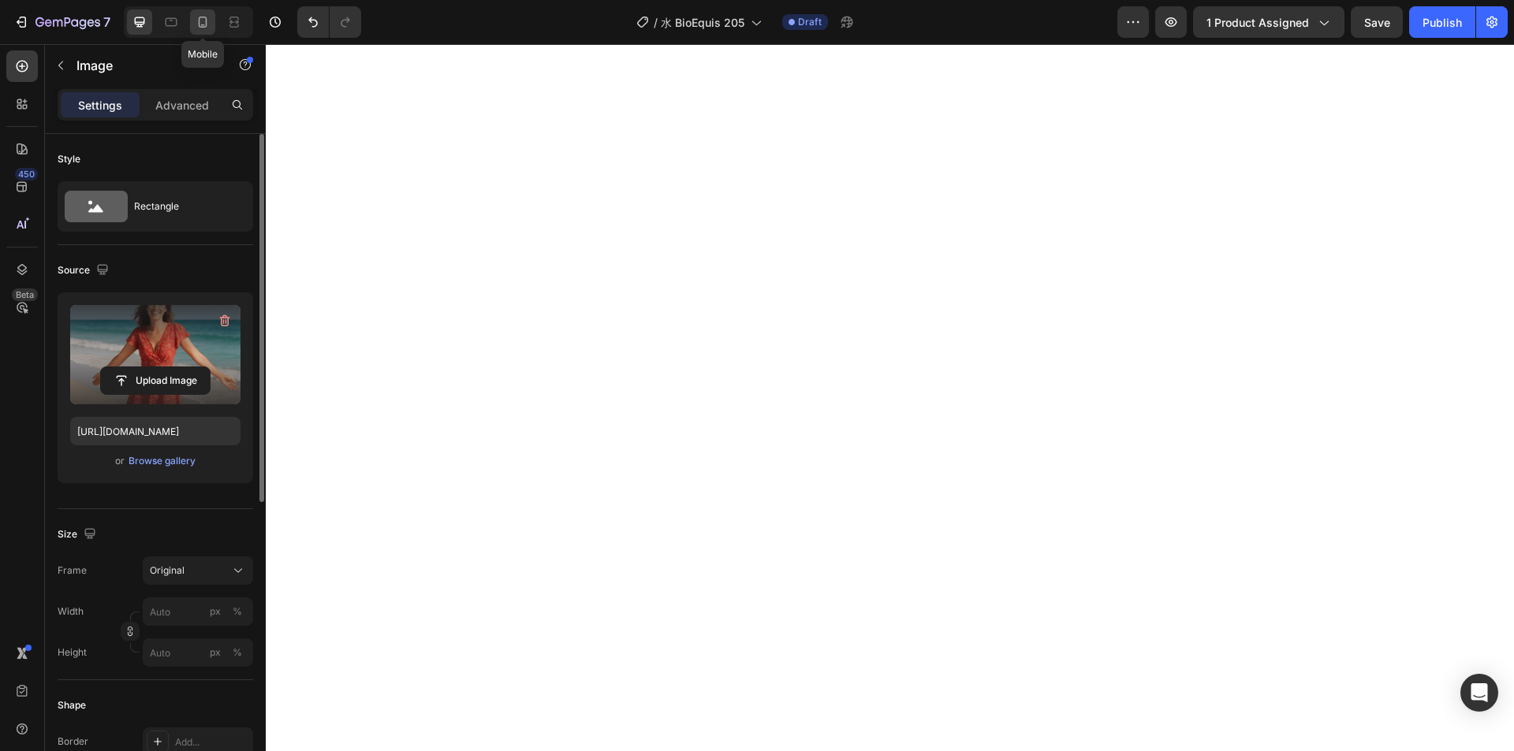
click at [207, 26] on icon at bounding box center [203, 22] width 9 height 11
click at [129, 18] on div at bounding box center [139, 21] width 25 height 25
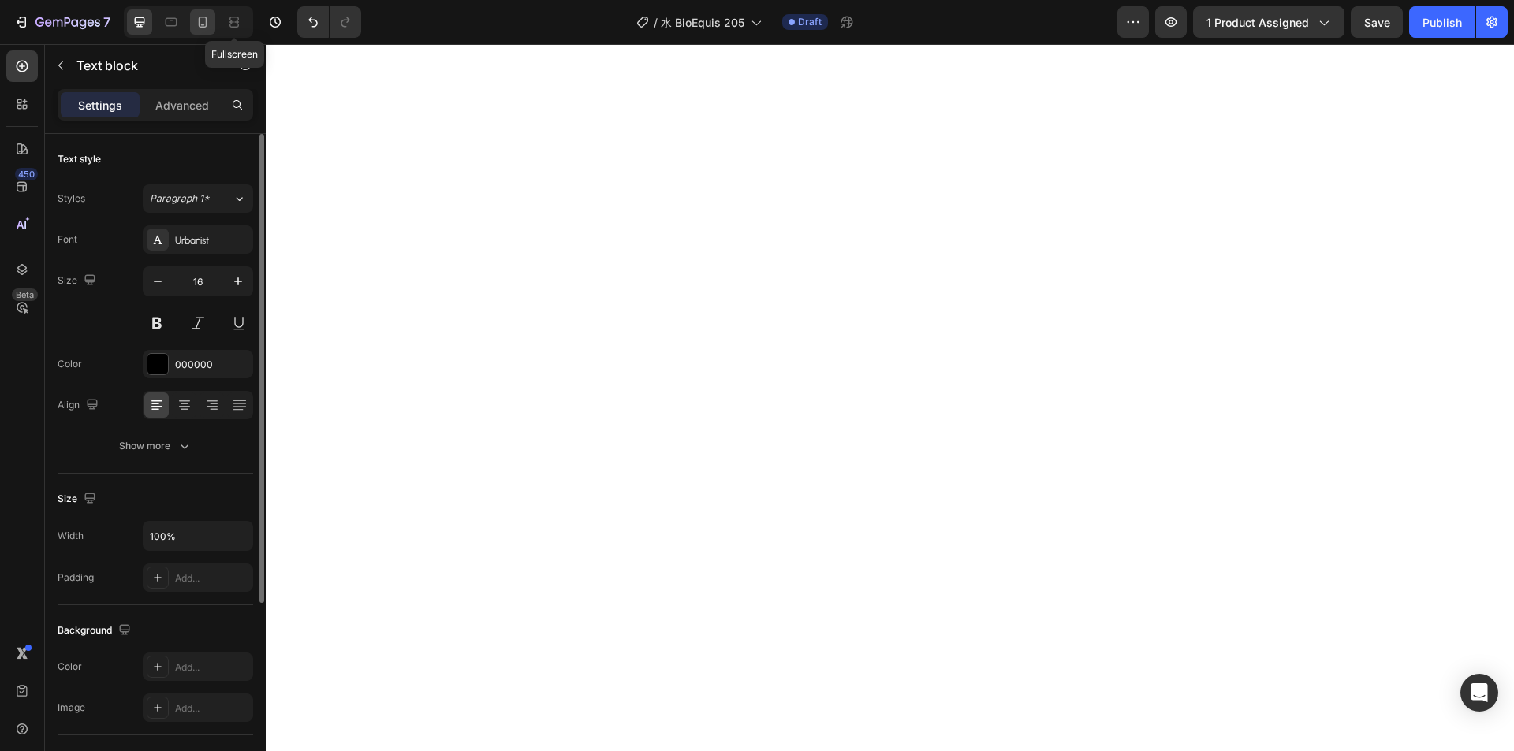
click at [211, 28] on icon at bounding box center [203, 22] width 16 height 16
click at [137, 17] on icon at bounding box center [140, 22] width 10 height 10
type input "16"
click at [1439, 26] on div "Publish" at bounding box center [1441, 22] width 39 height 17
